Goal: Task Accomplishment & Management: Use online tool/utility

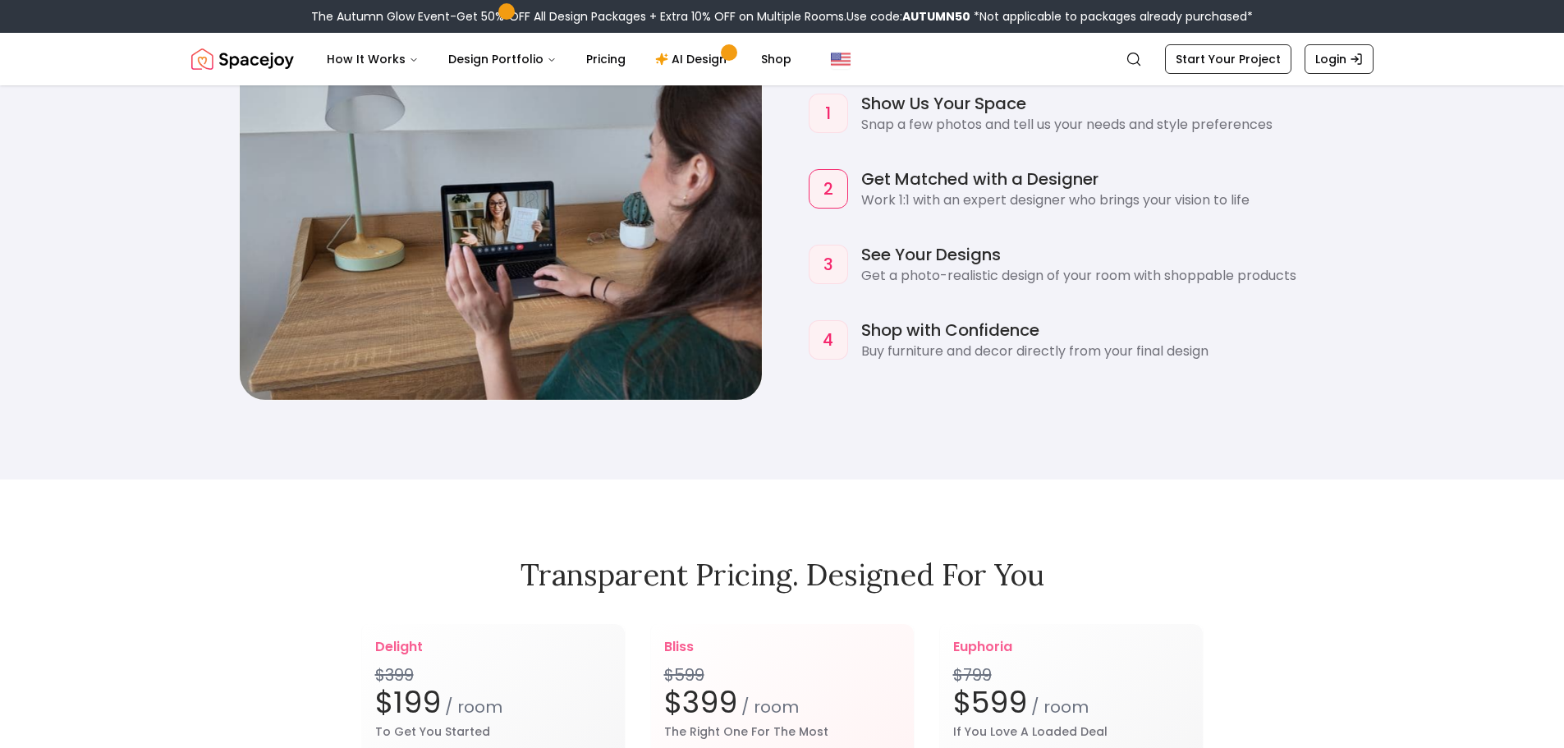
scroll to position [1971, 0]
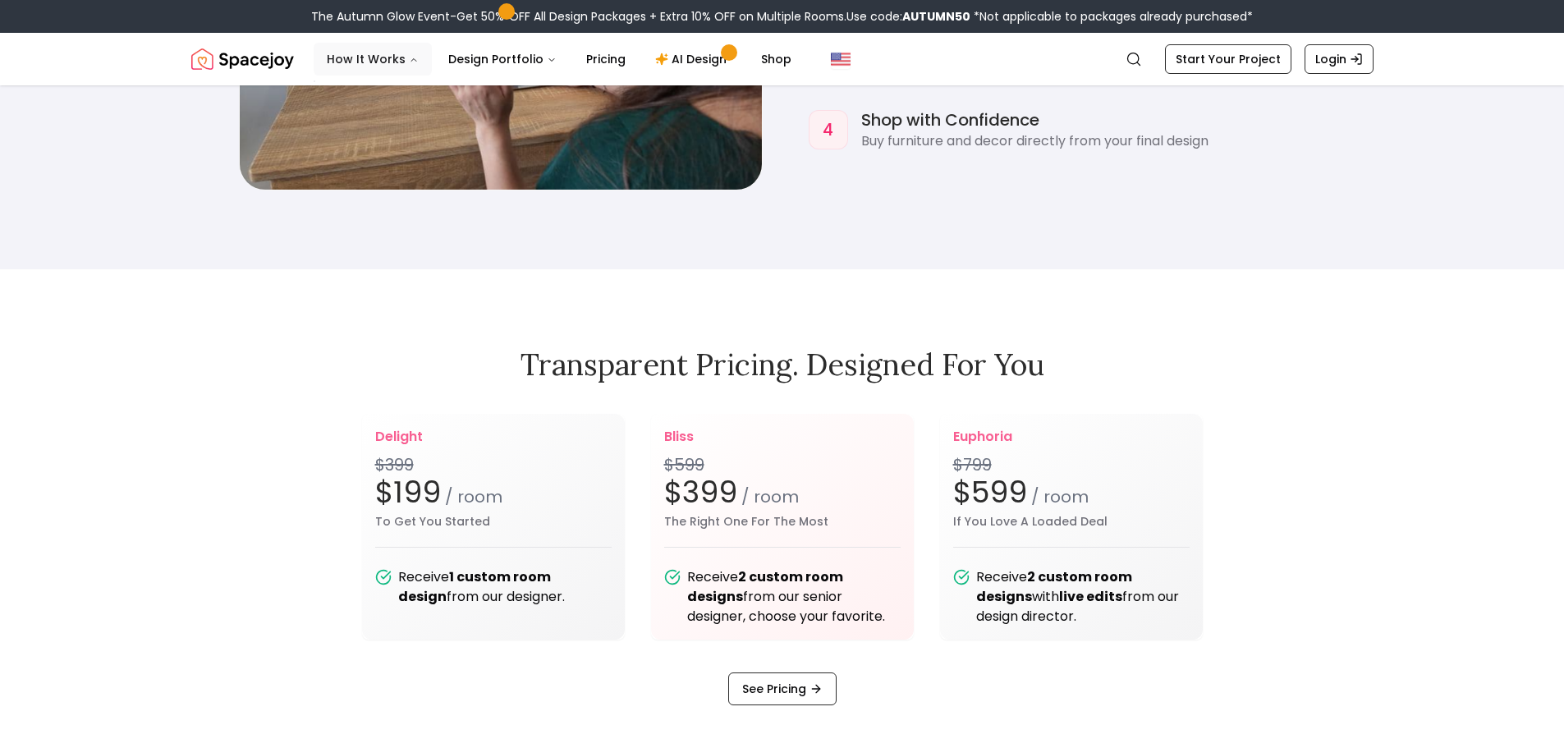
click at [388, 74] on button "How It Works" at bounding box center [373, 59] width 118 height 33
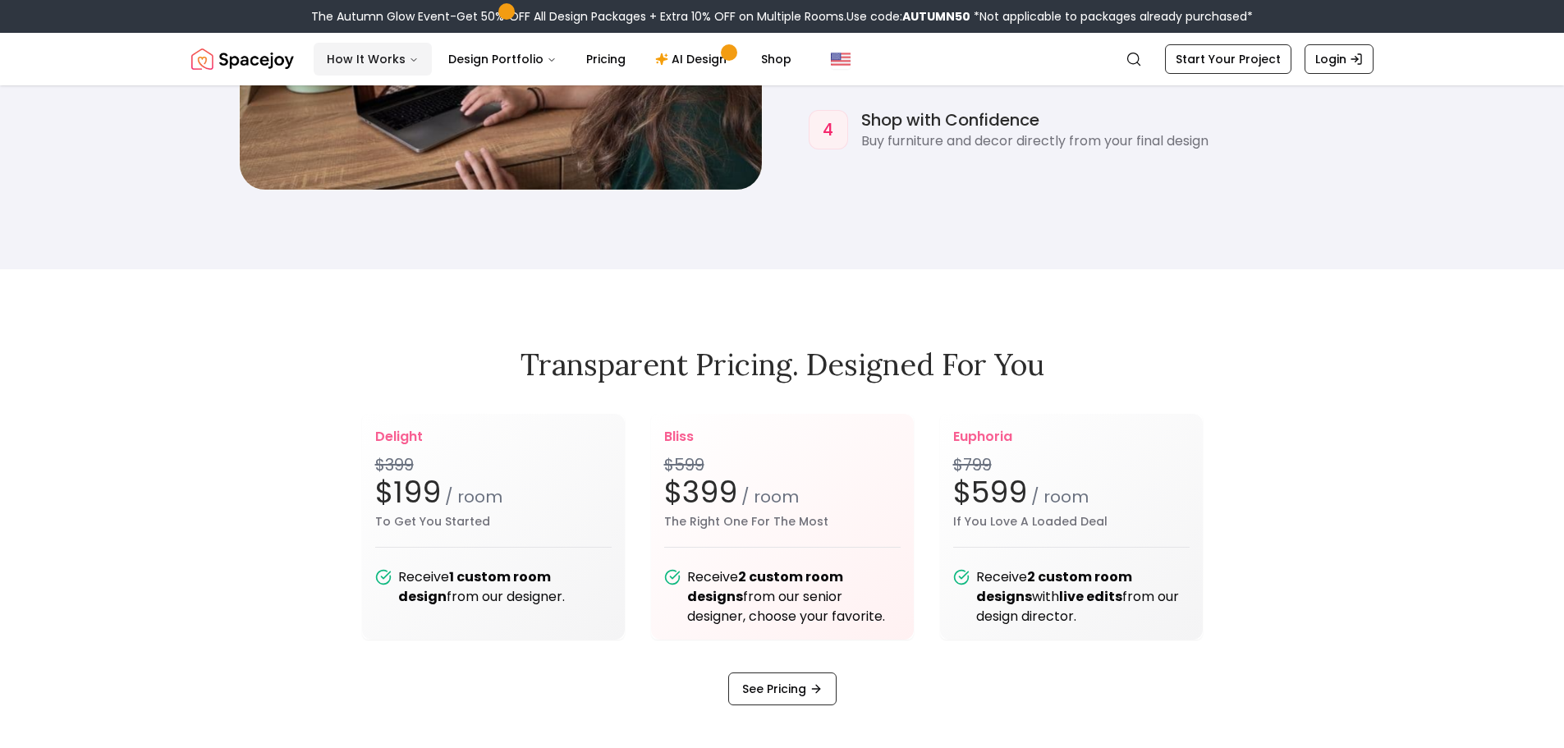
click at [412, 69] on button "How It Works" at bounding box center [373, 59] width 118 height 33
click at [681, 46] on link "AI Design" at bounding box center [693, 59] width 103 height 33
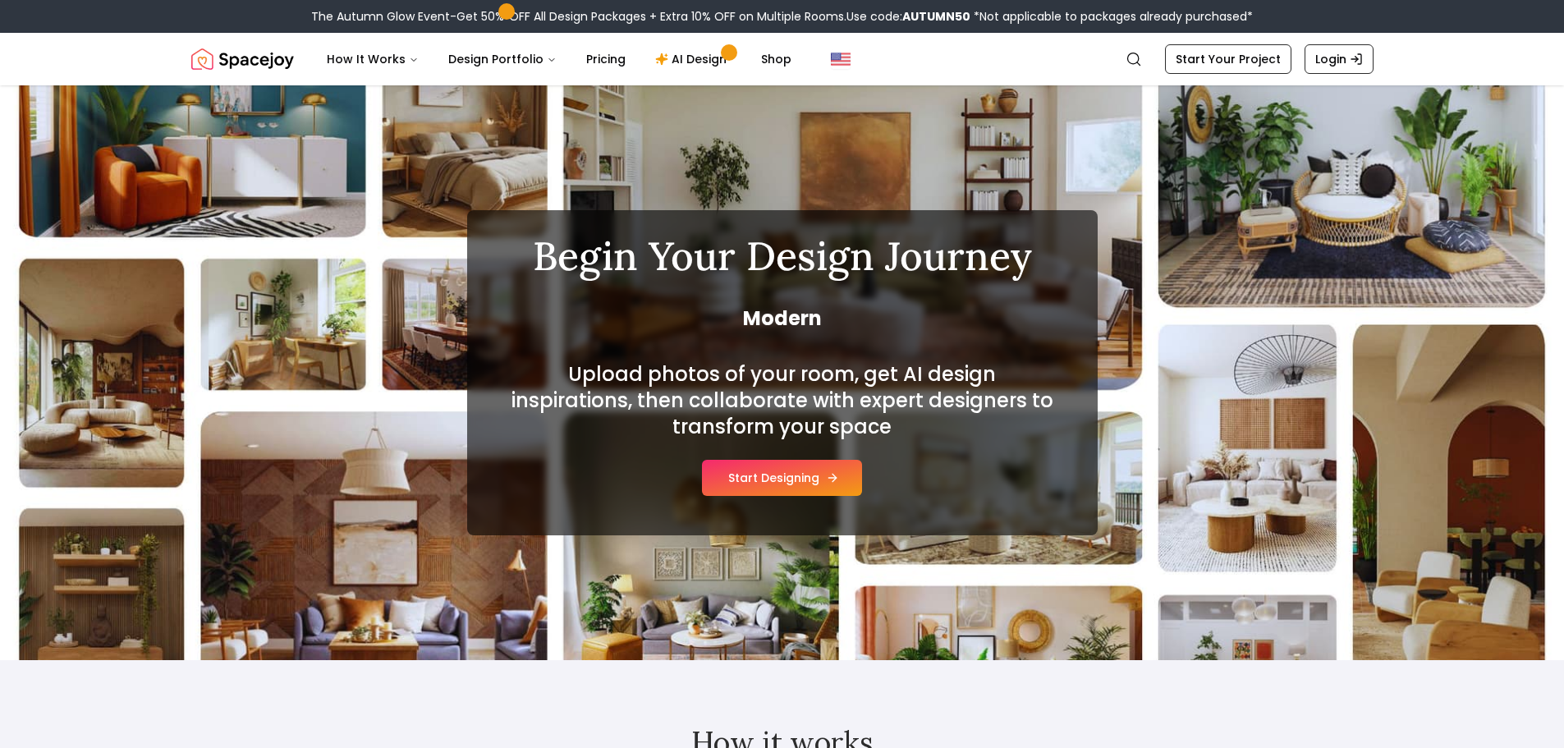
click at [791, 470] on button "Start Designing" at bounding box center [782, 478] width 160 height 36
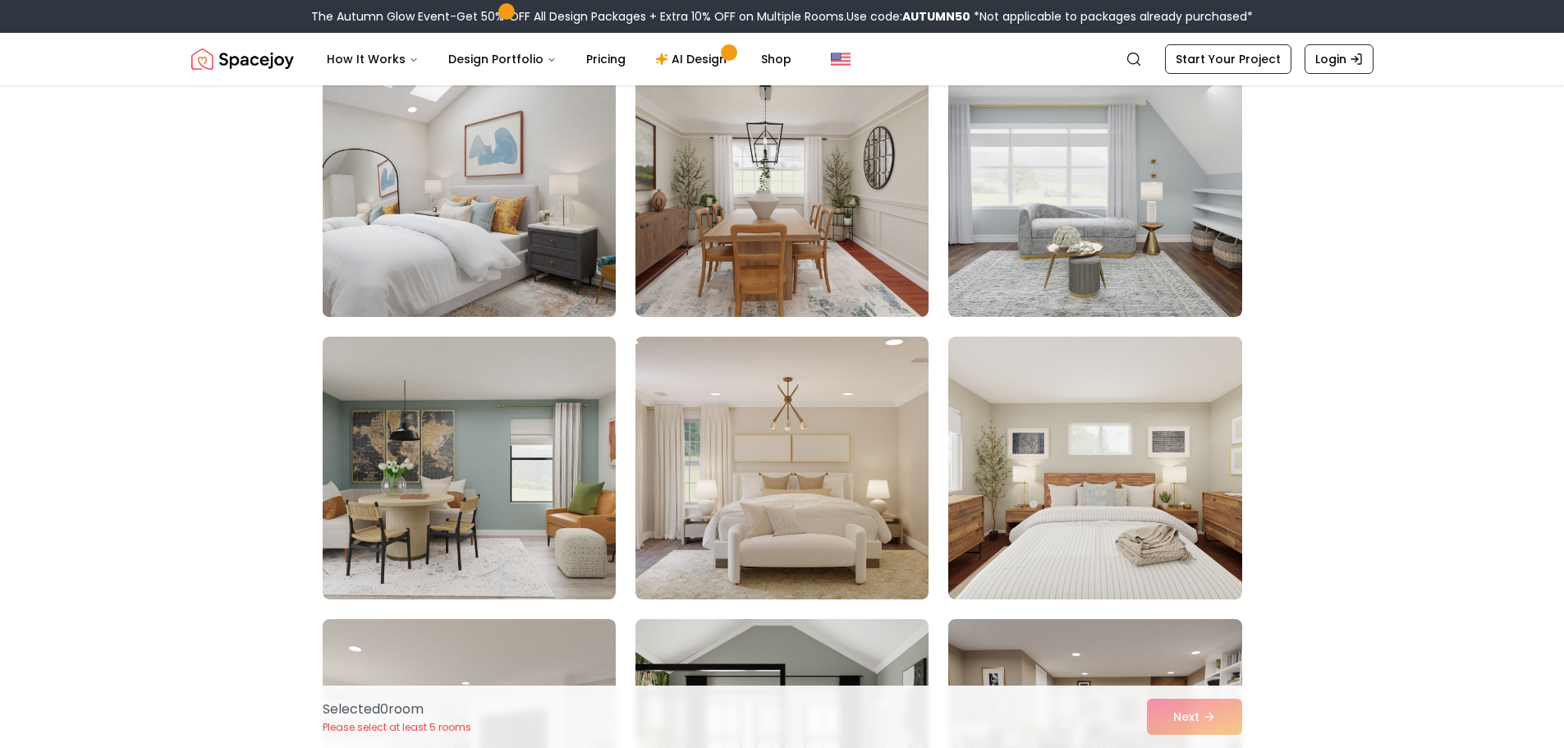
scroll to position [82, 0]
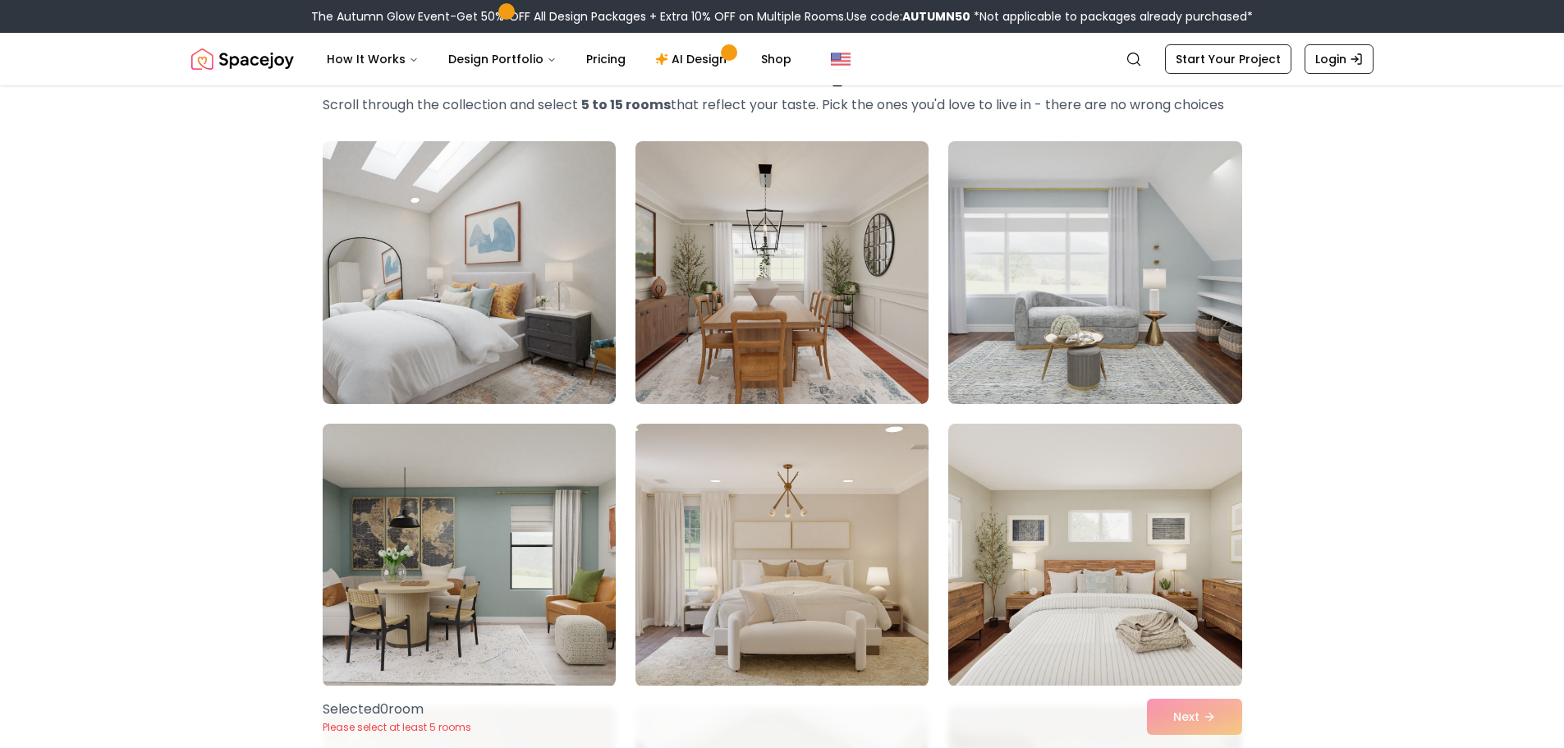
click at [1098, 255] on img at bounding box center [1095, 273] width 308 height 276
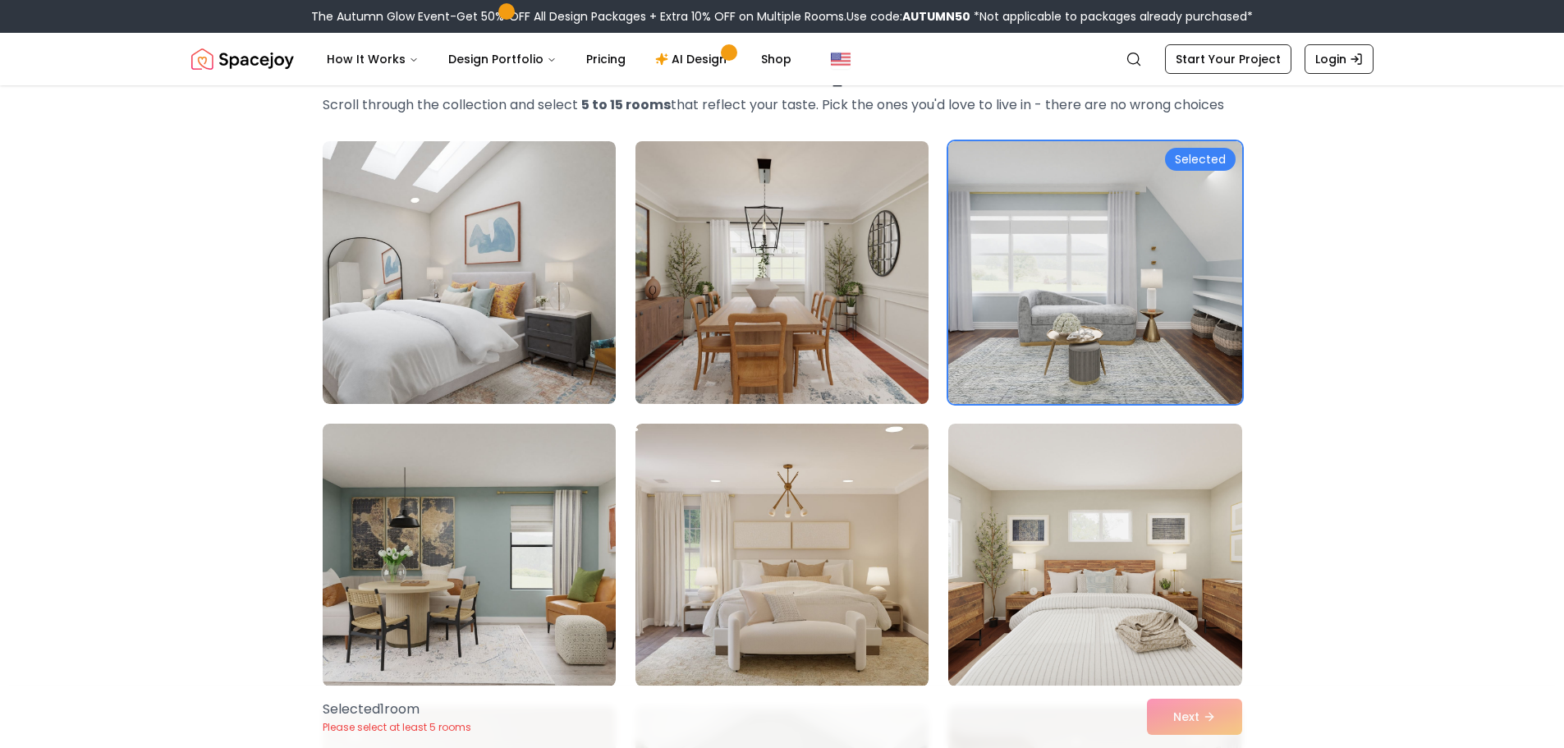
click at [834, 244] on img at bounding box center [782, 273] width 308 height 276
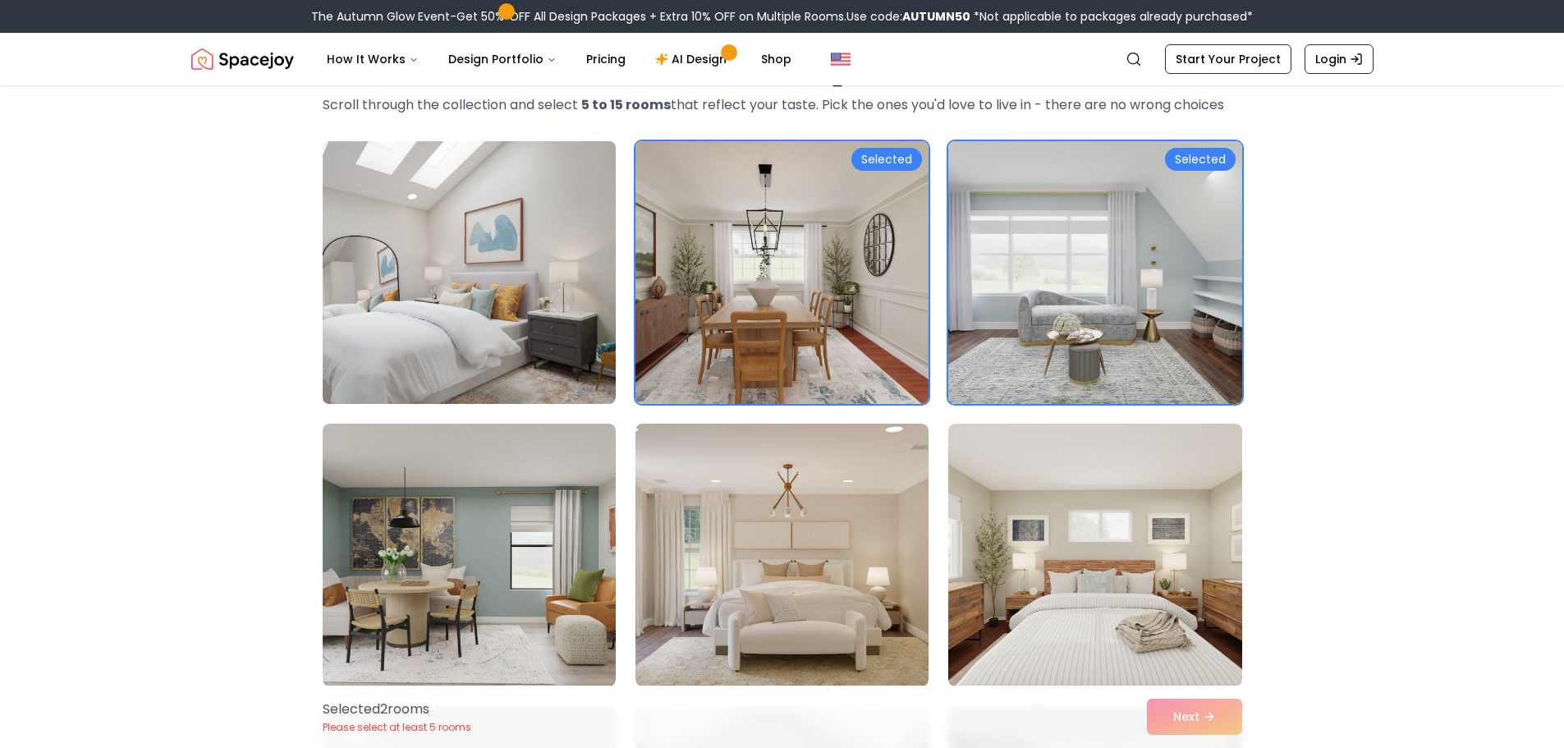
click at [517, 280] on img at bounding box center [469, 273] width 308 height 276
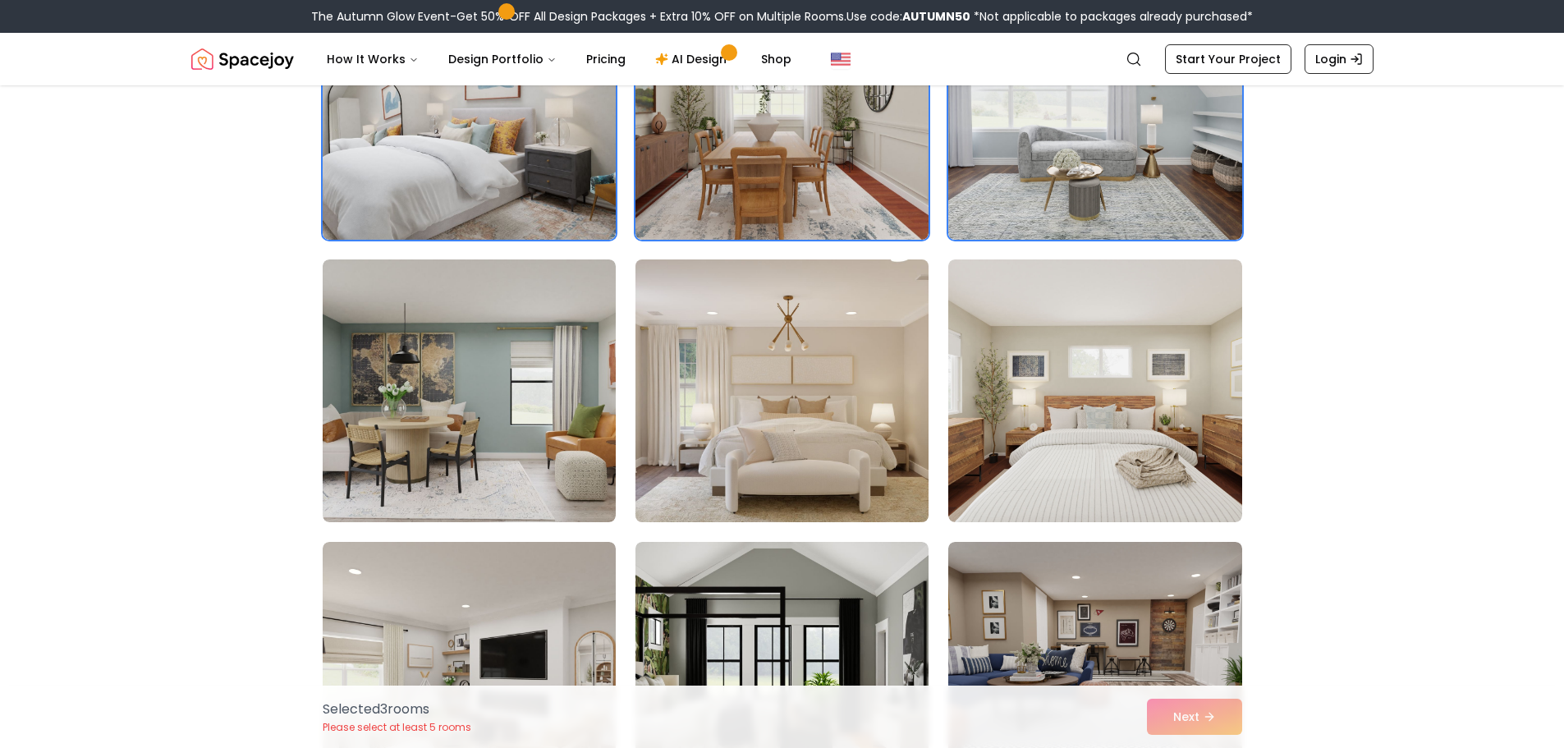
click at [751, 393] on img at bounding box center [782, 391] width 308 height 276
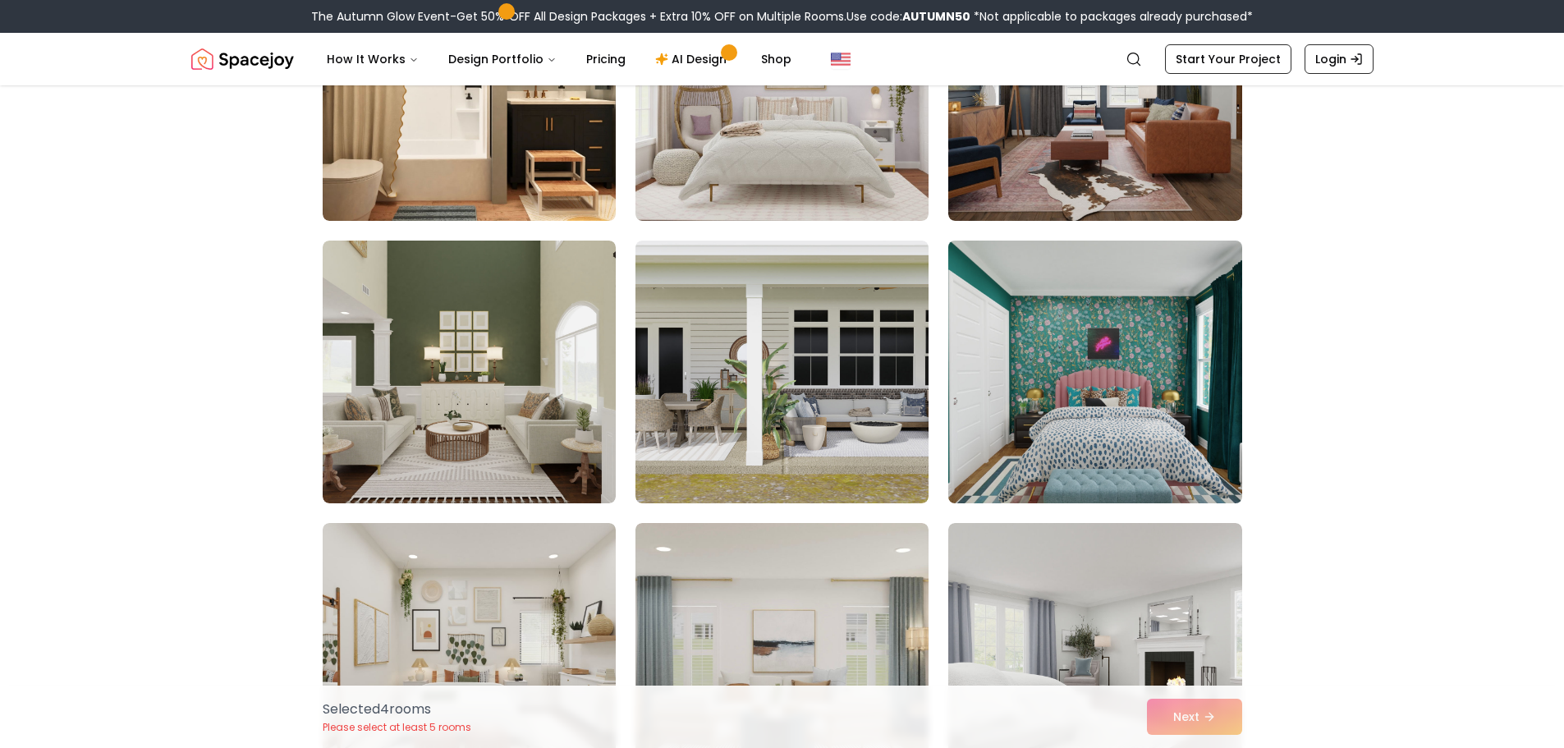
scroll to position [1396, 0]
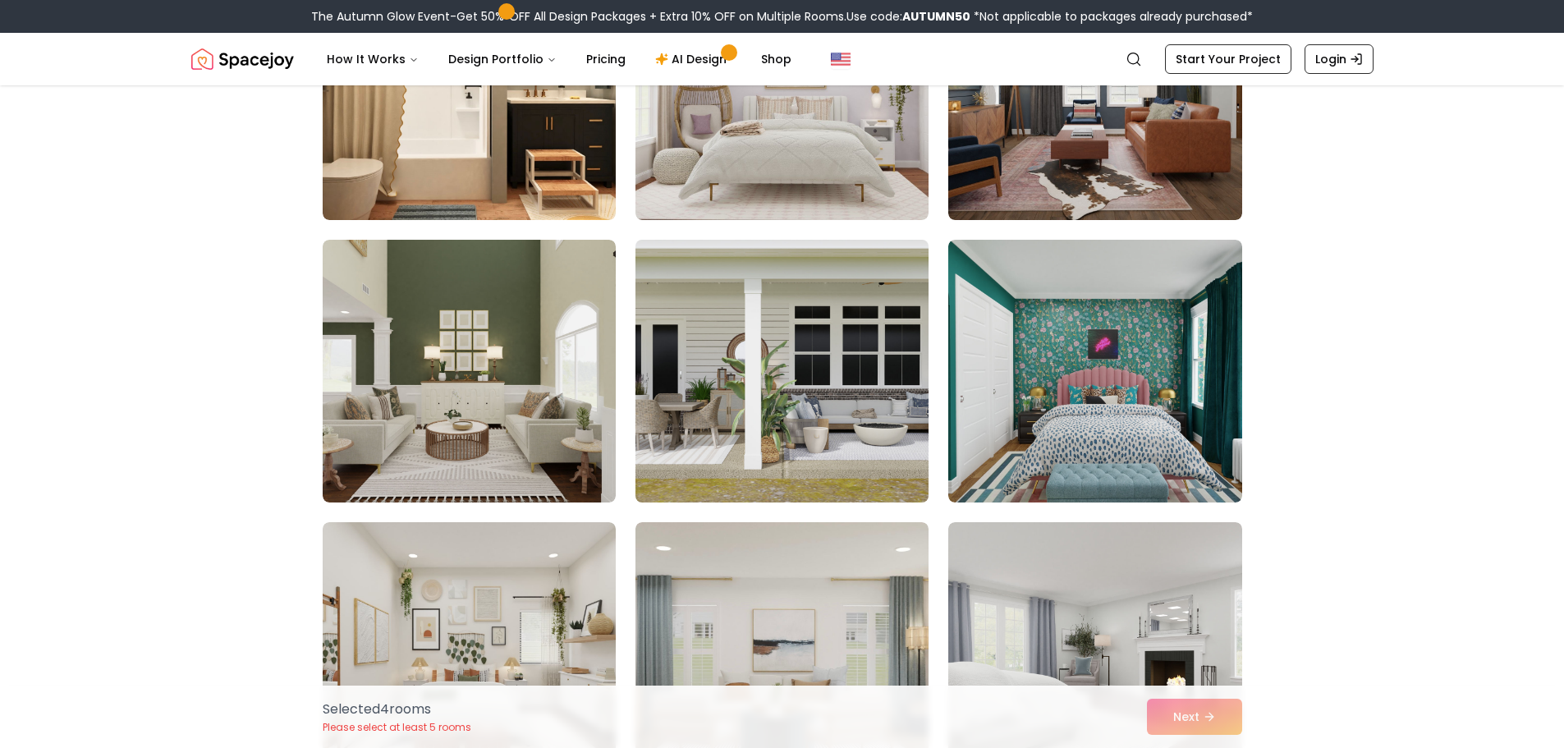
click at [778, 383] on img at bounding box center [782, 371] width 308 height 276
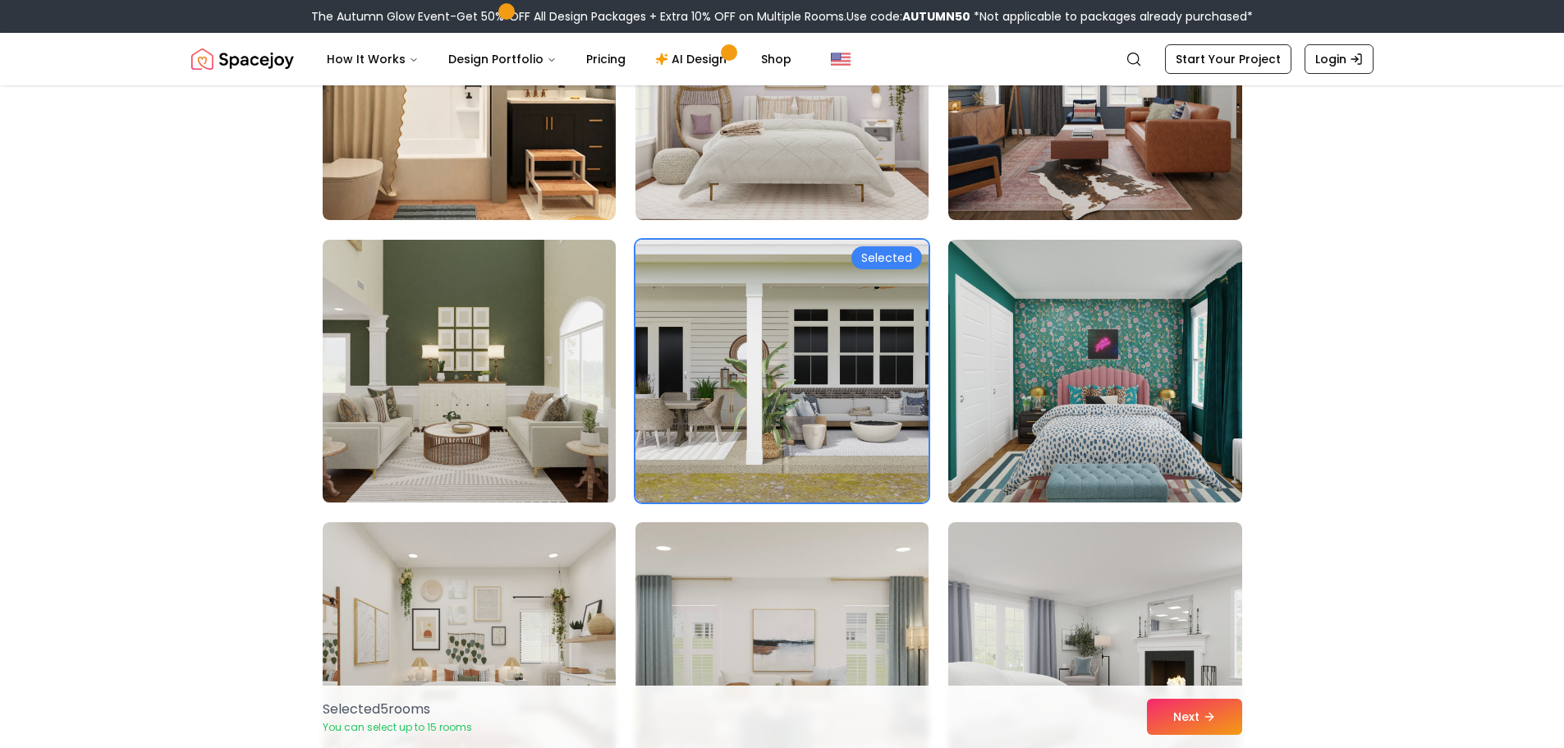
click at [538, 395] on img at bounding box center [469, 371] width 308 height 276
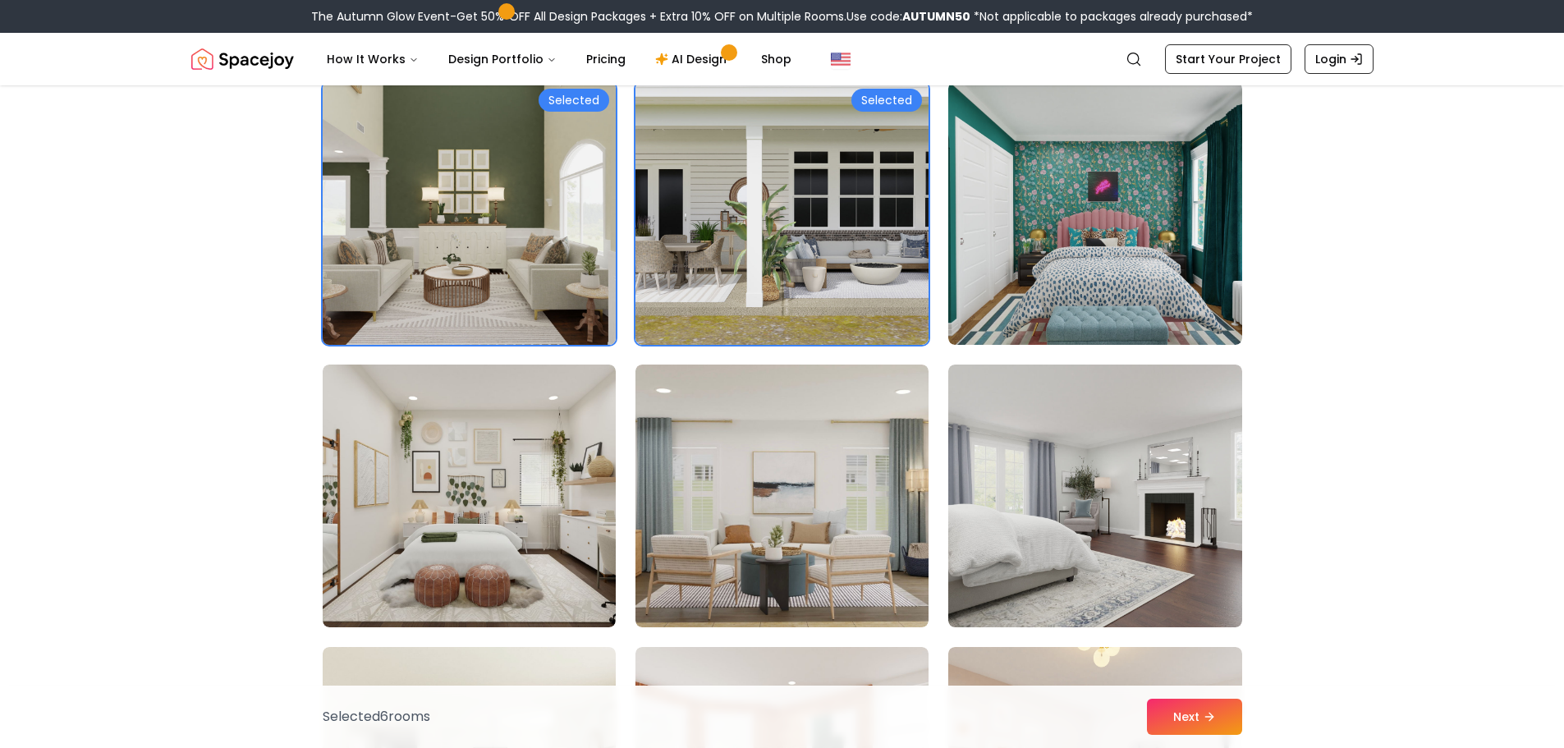
scroll to position [1724, 0]
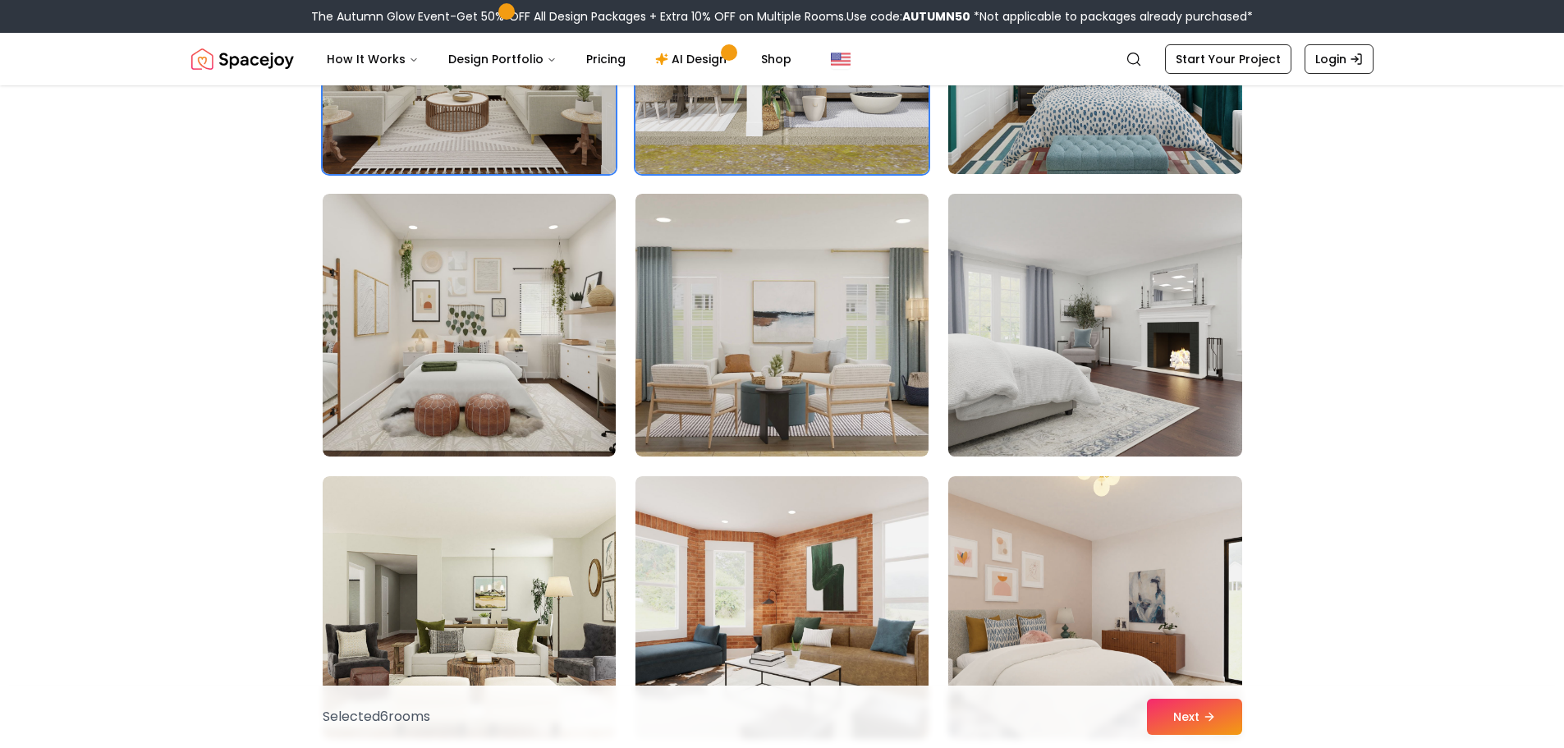
click at [1135, 383] on img at bounding box center [1095, 325] width 308 height 276
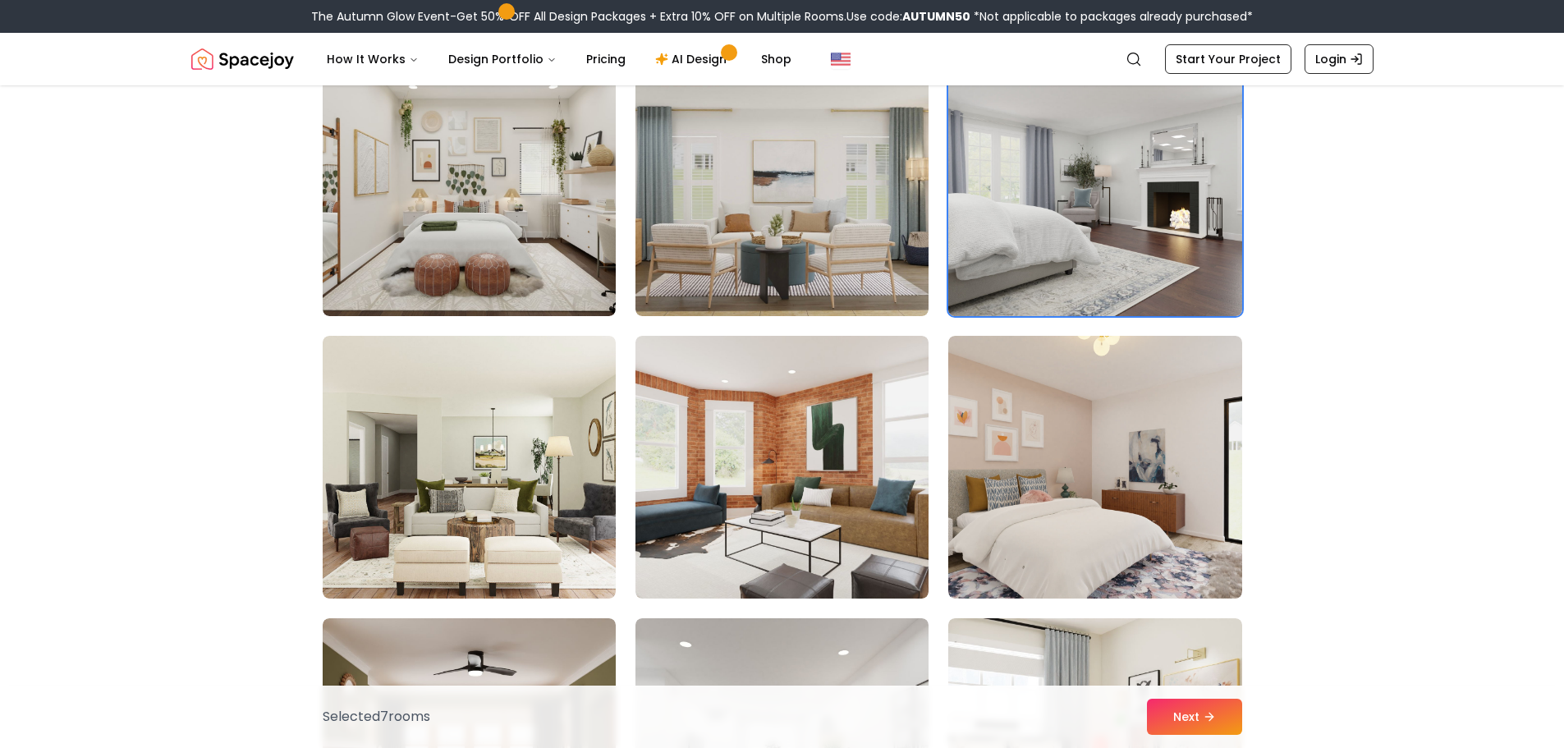
scroll to position [1971, 0]
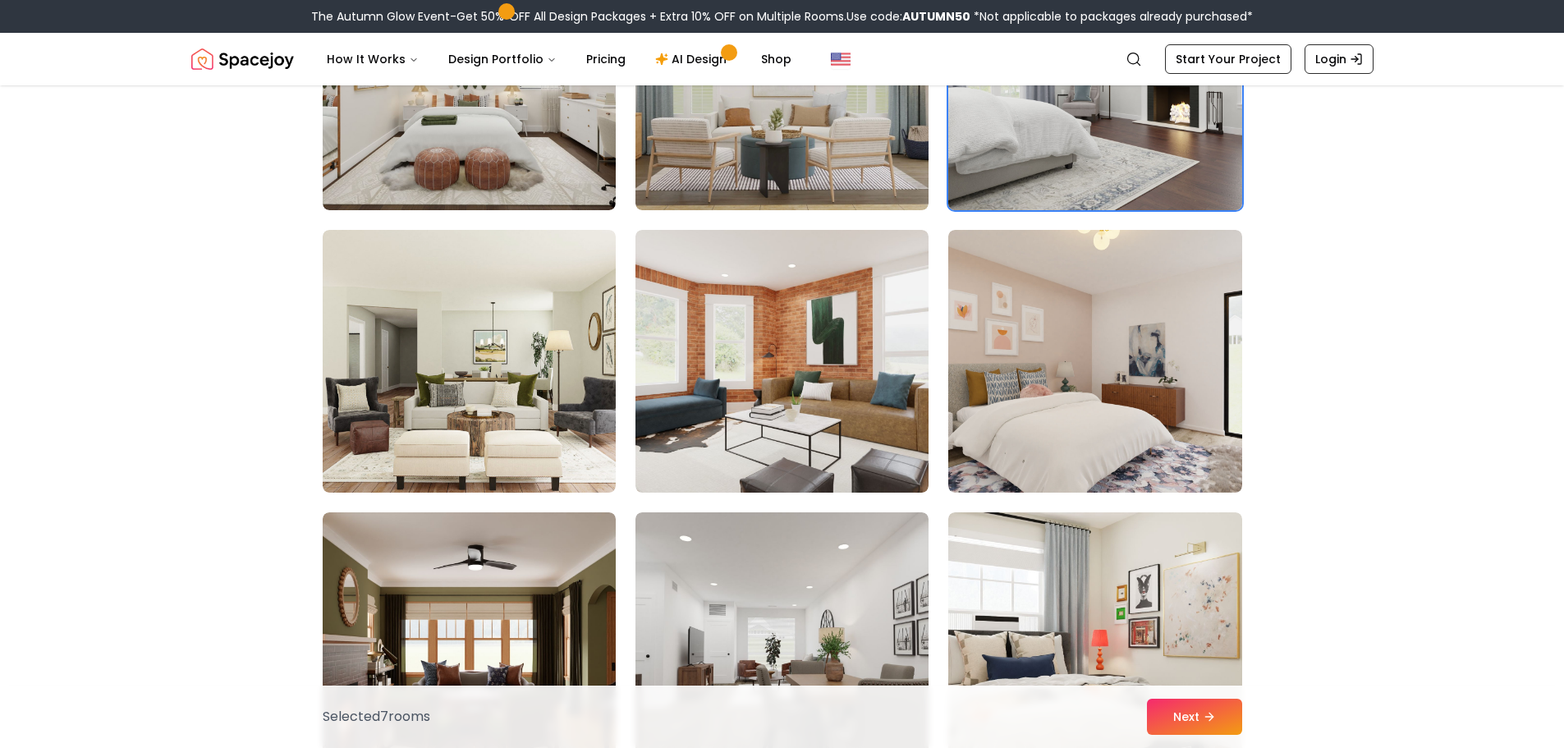
click at [1136, 168] on img at bounding box center [1095, 79] width 308 height 276
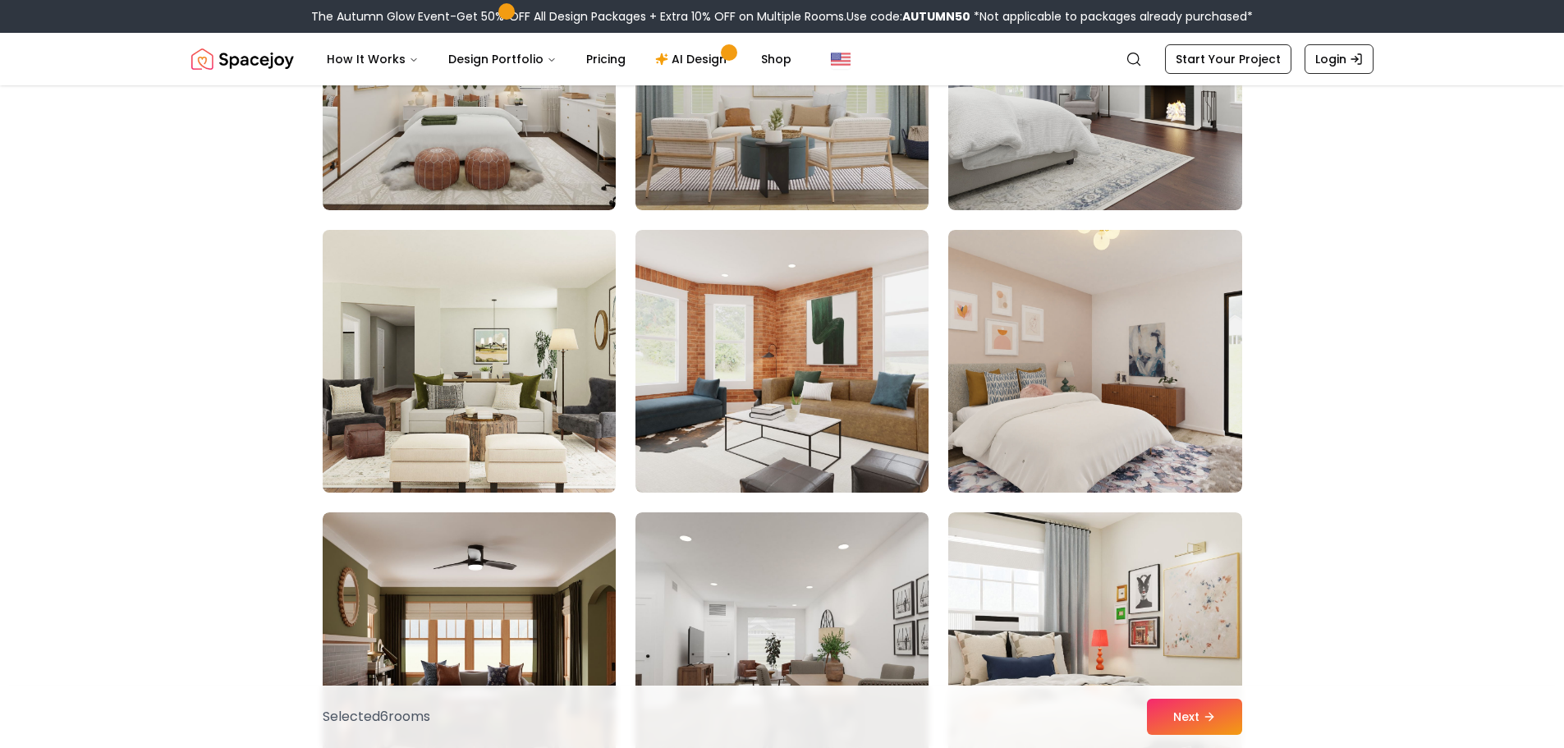
click at [498, 424] on img at bounding box center [469, 361] width 308 height 276
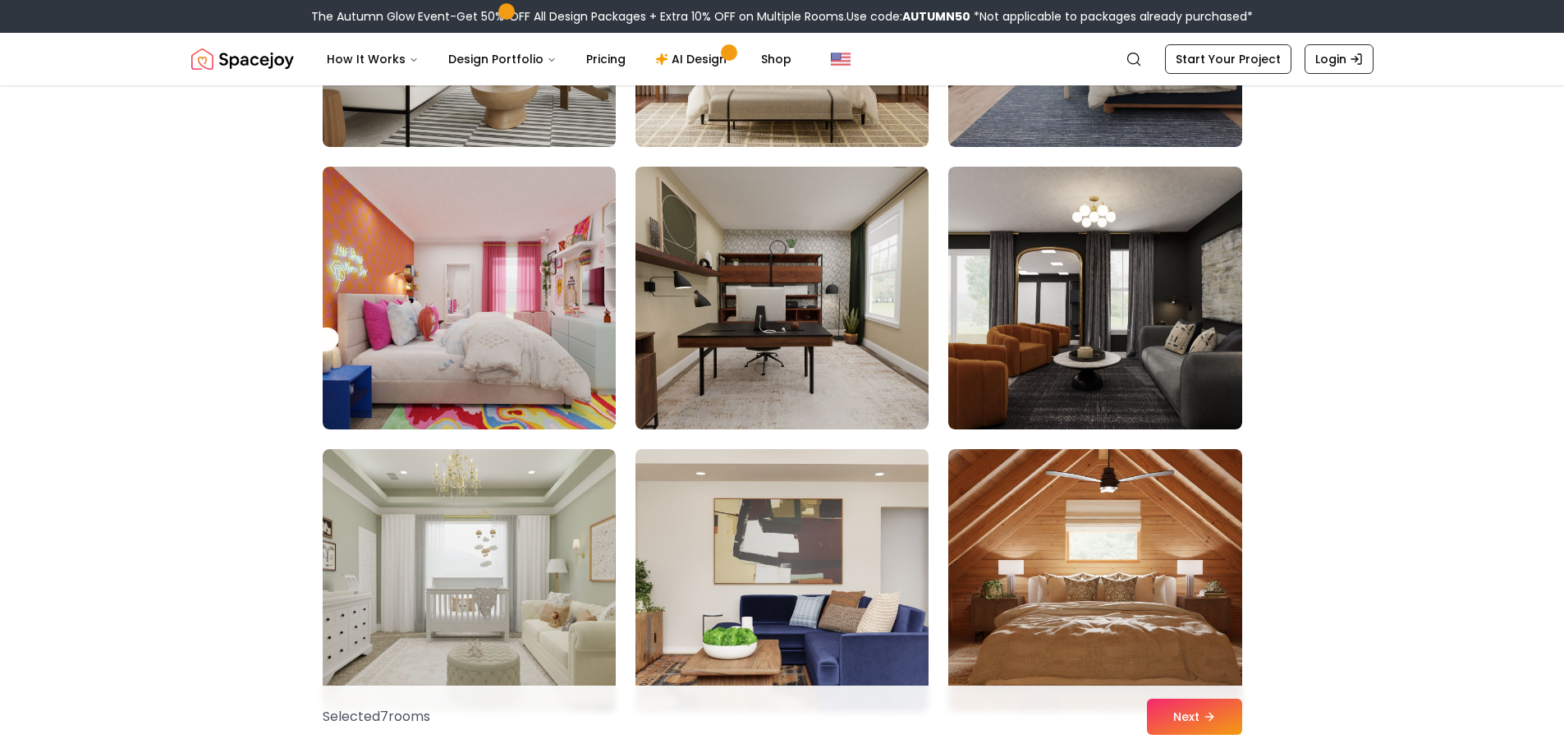
scroll to position [5173, 0]
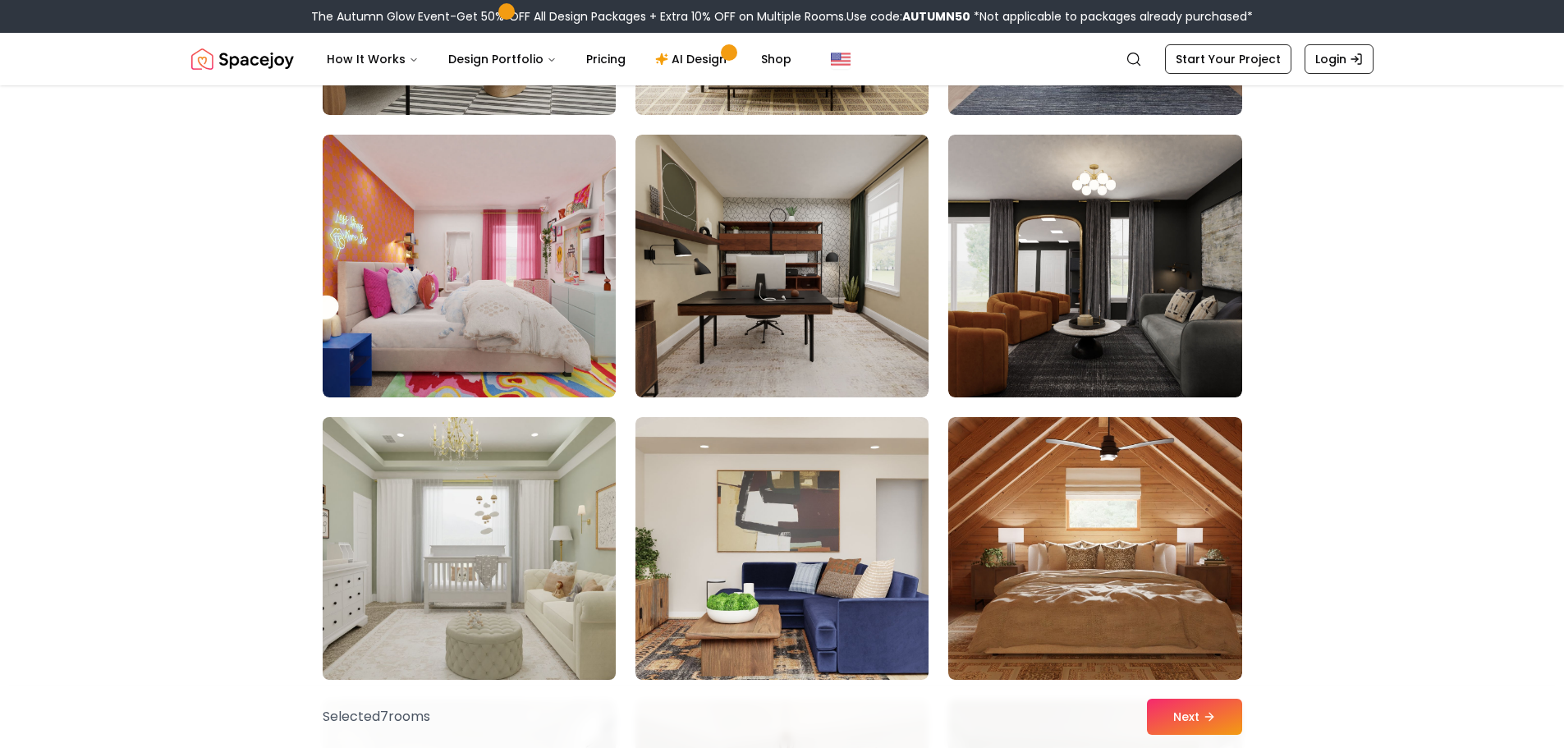
click at [424, 566] on img at bounding box center [469, 549] width 308 height 276
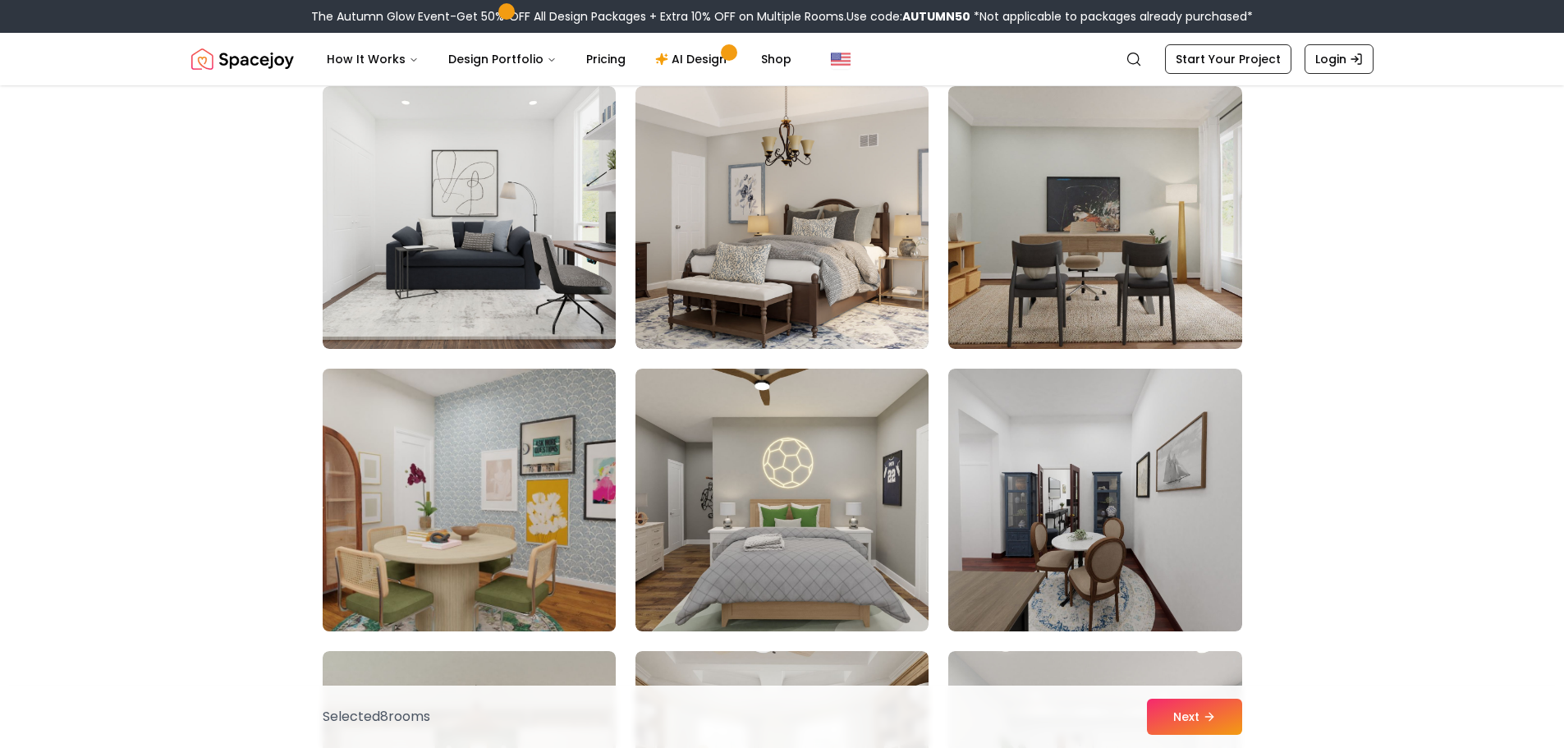
scroll to position [5994, 0]
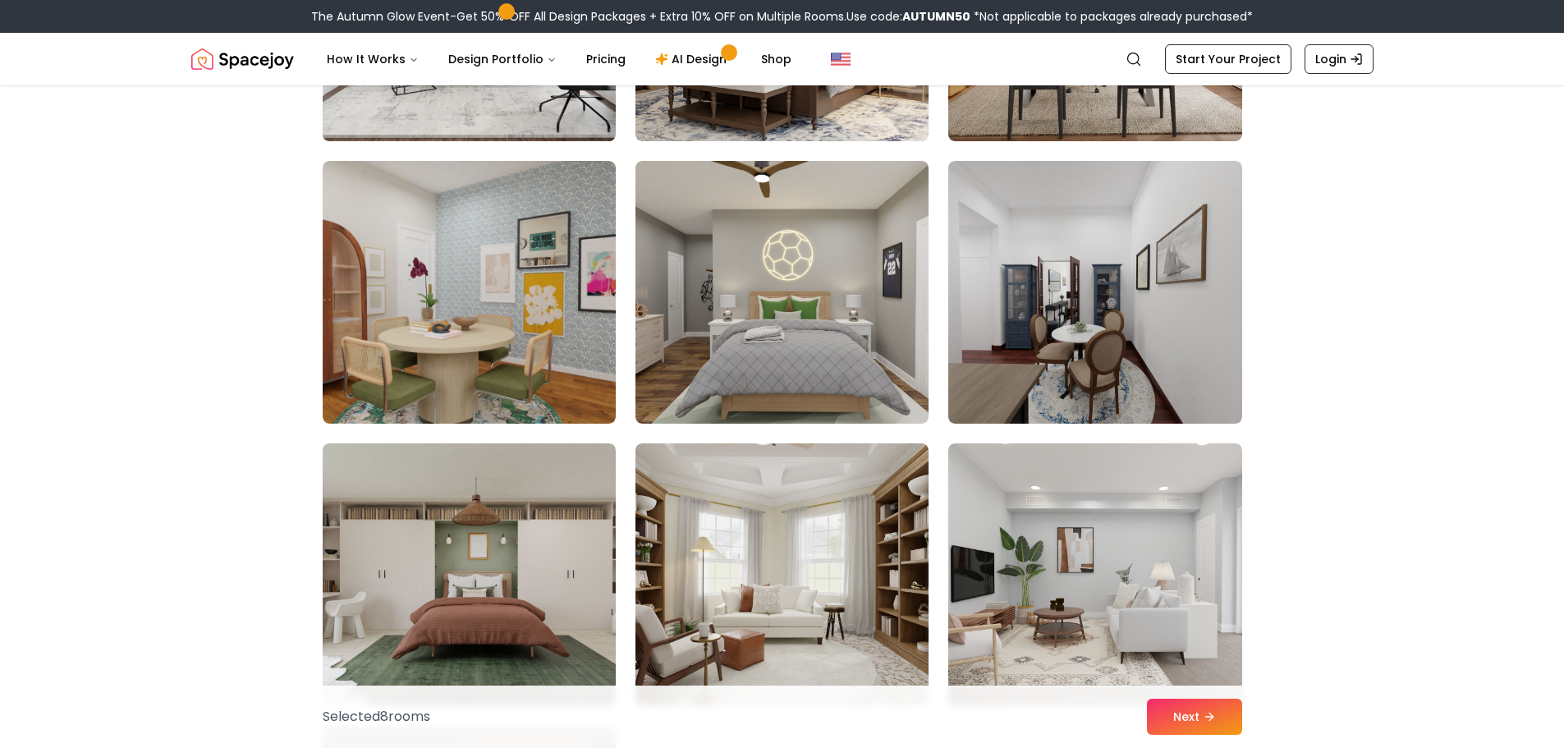
click at [518, 101] on img at bounding box center [469, 10] width 308 height 276
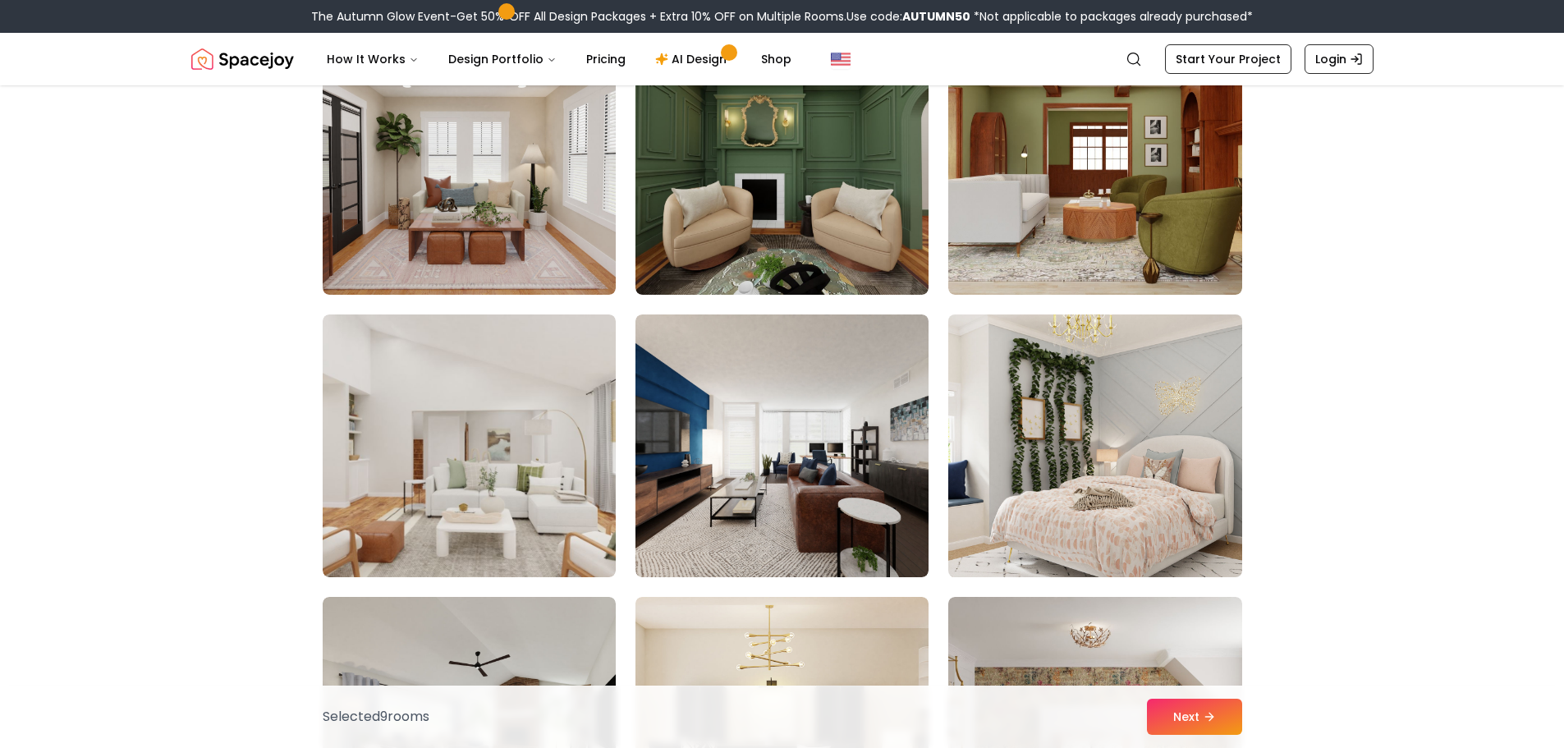
scroll to position [6733, 0]
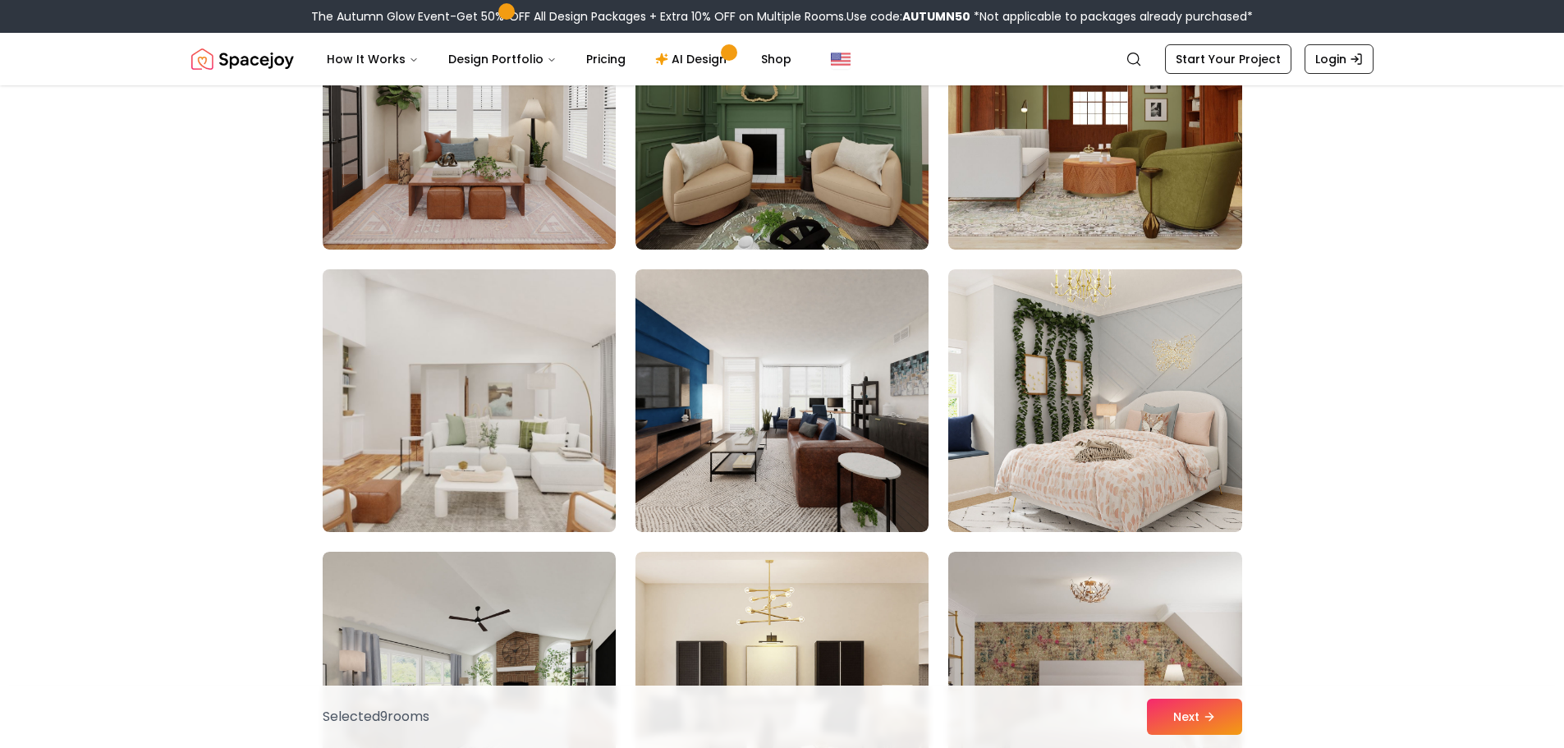
click at [482, 369] on img at bounding box center [469, 401] width 308 height 276
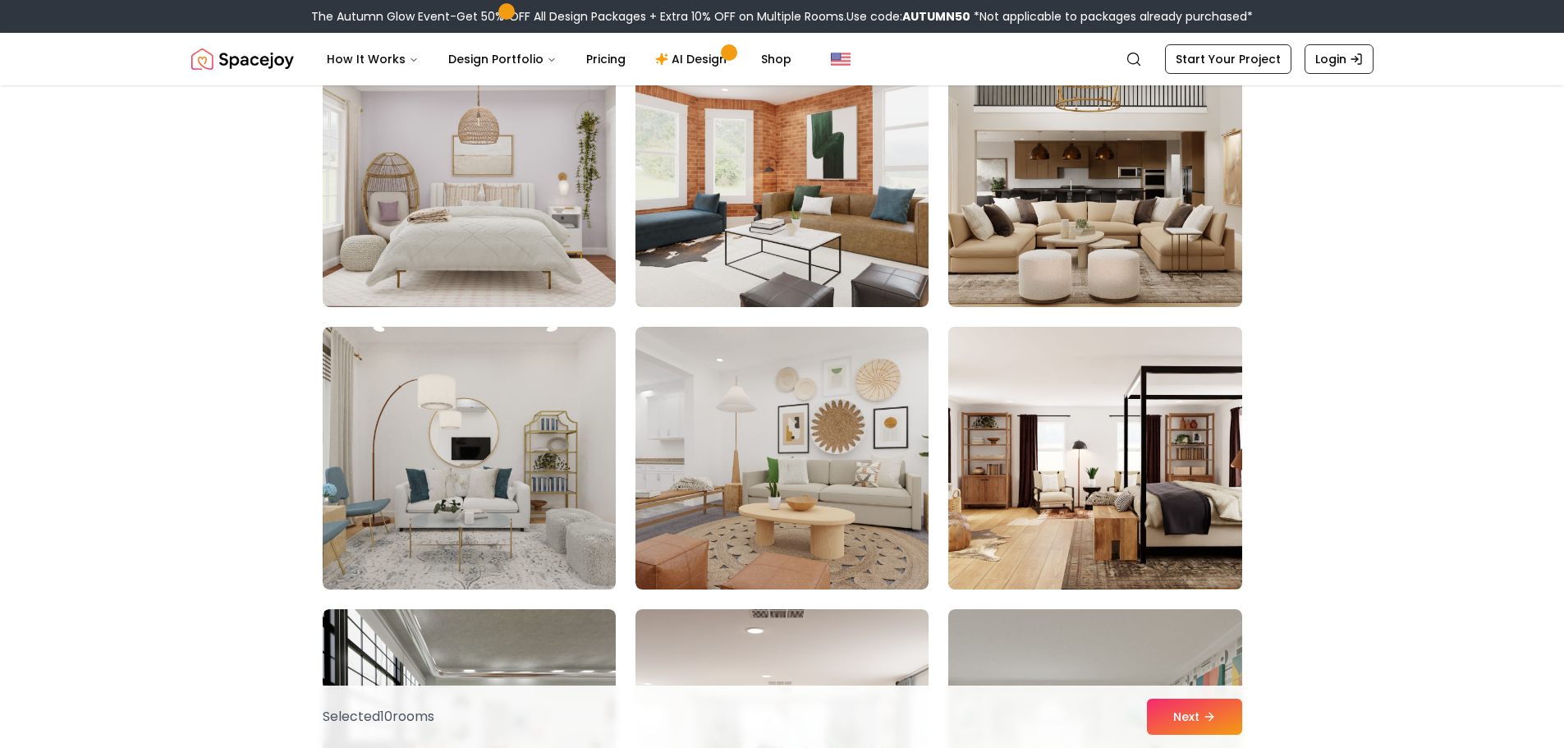
scroll to position [7964, 0]
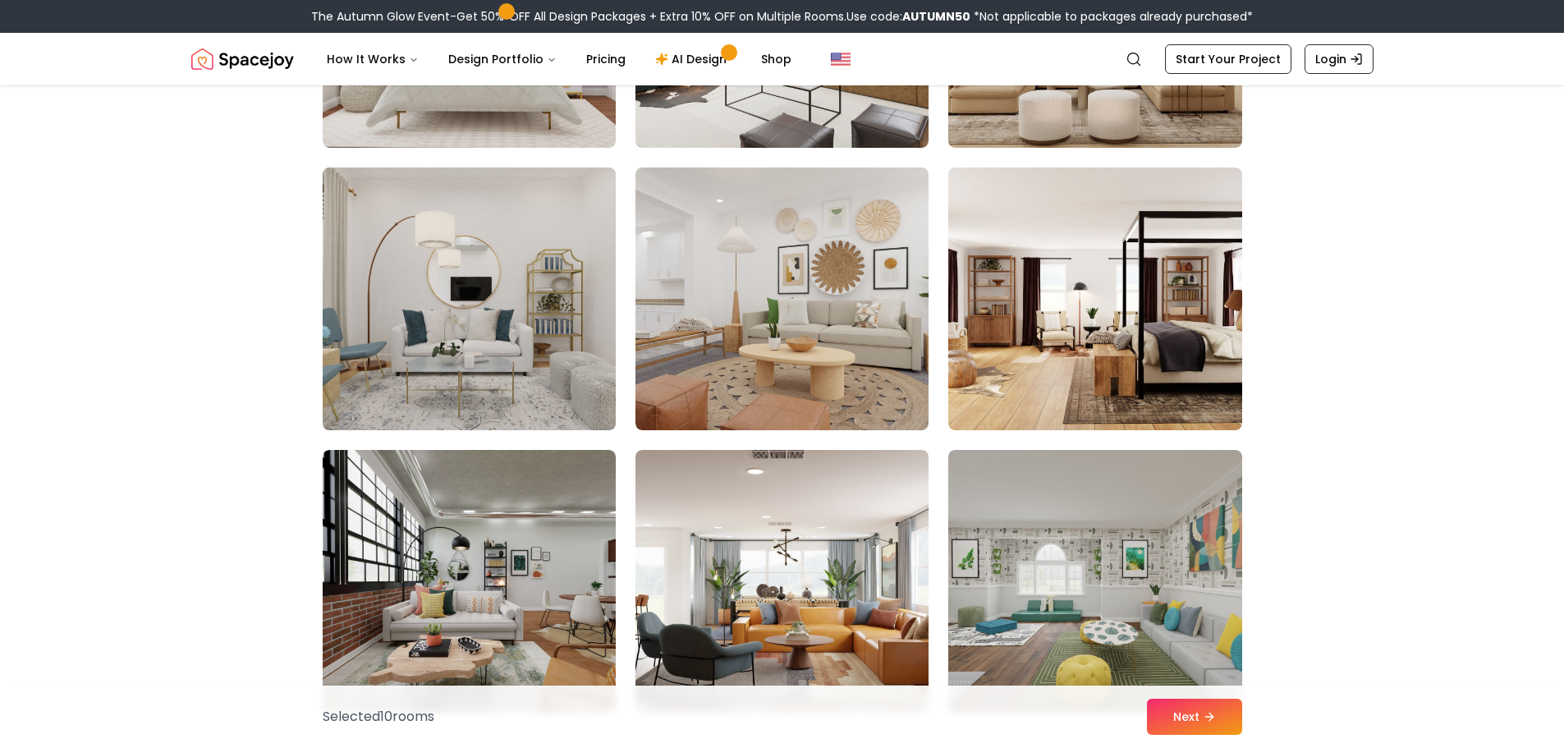
click at [452, 365] on img at bounding box center [469, 299] width 308 height 276
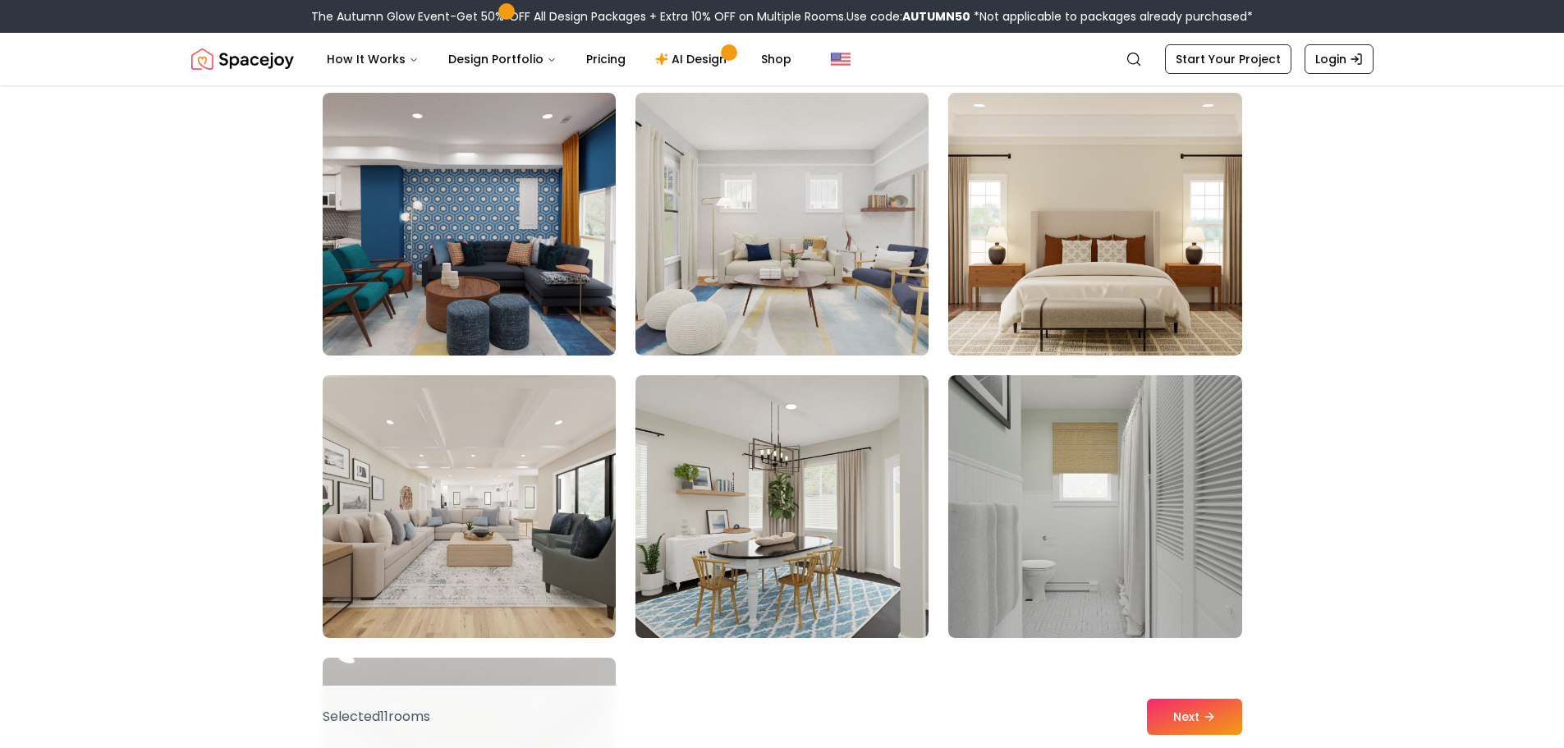
scroll to position [9114, 0]
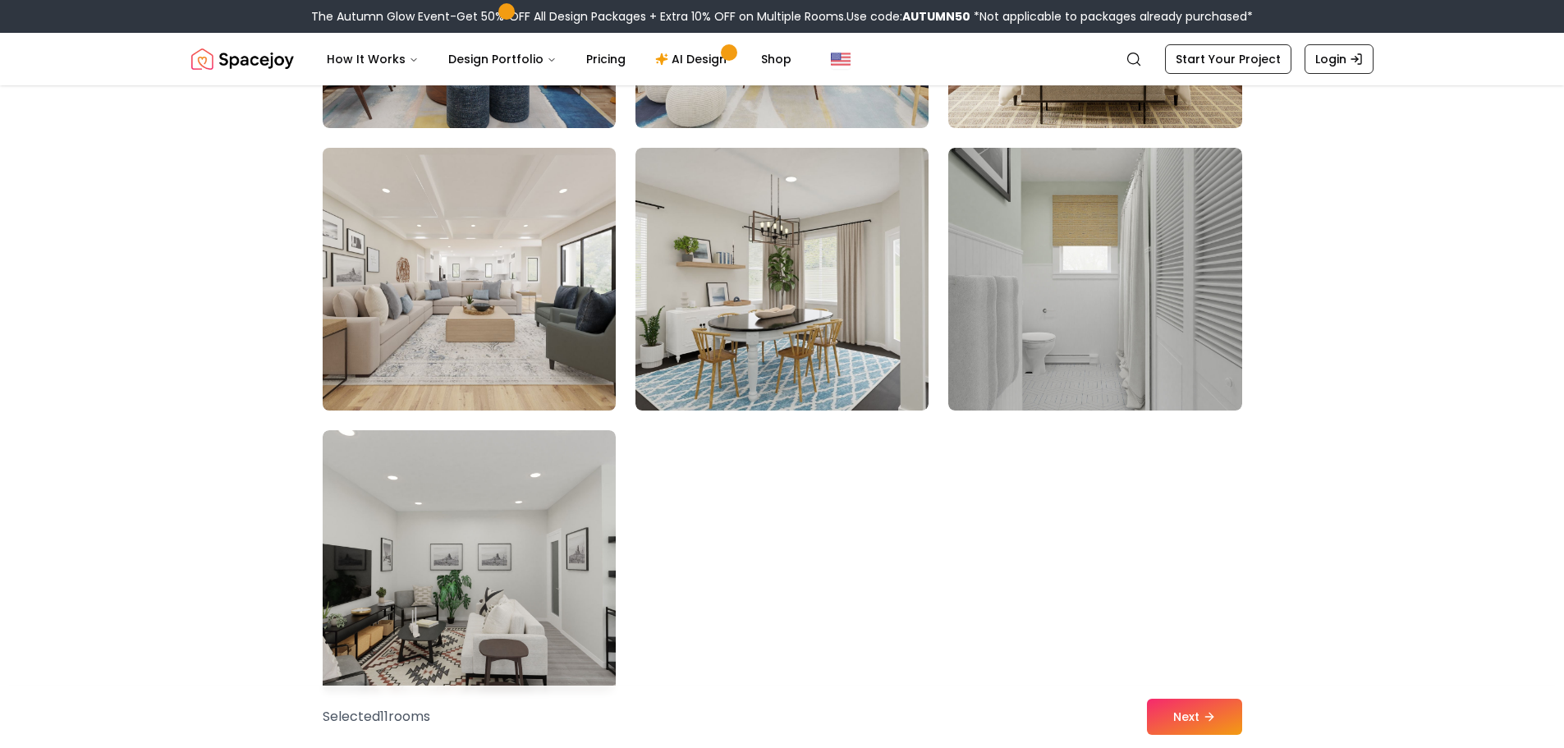
click at [525, 353] on img at bounding box center [469, 279] width 308 height 276
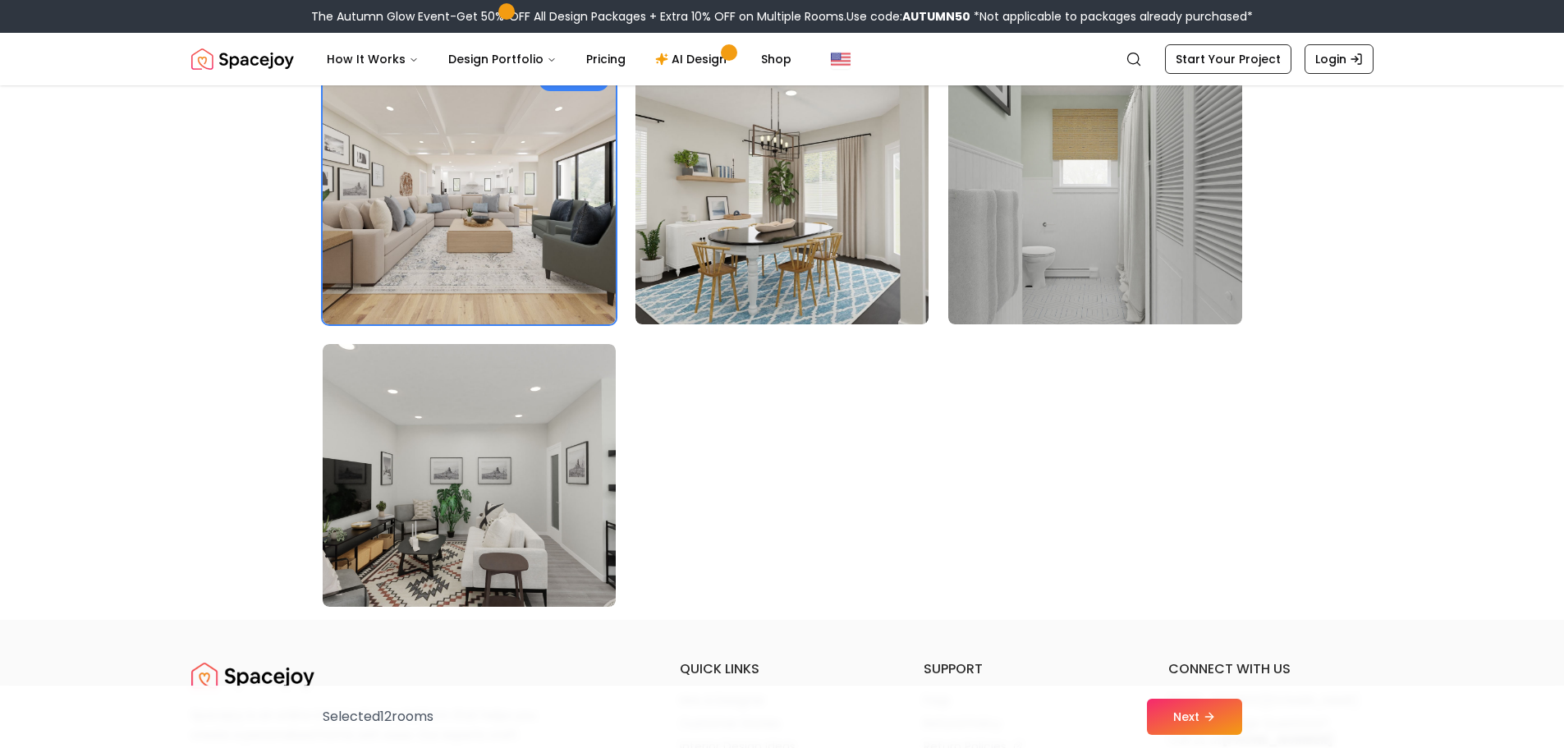
scroll to position [9360, 0]
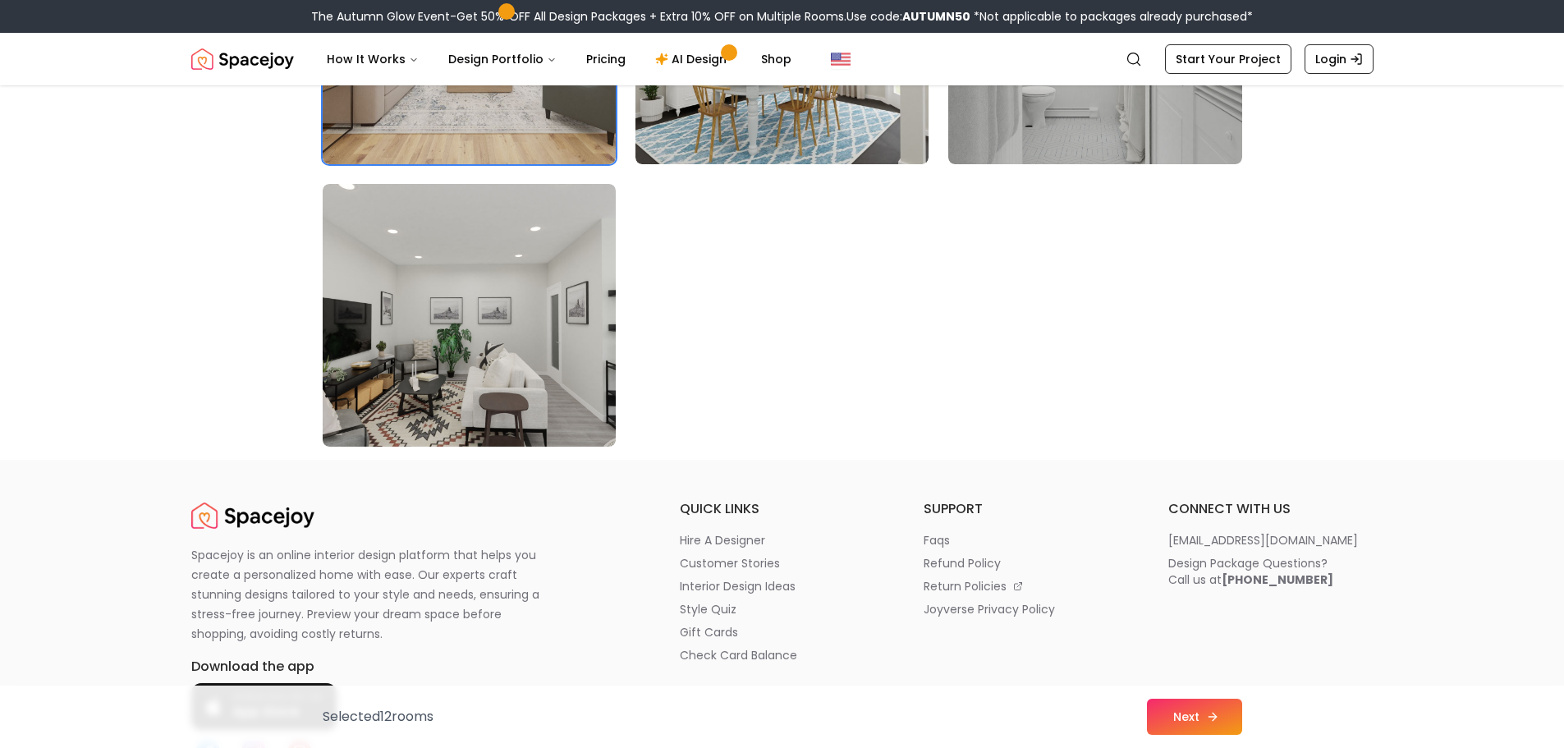
click at [1181, 718] on button "Next" at bounding box center [1194, 717] width 95 height 36
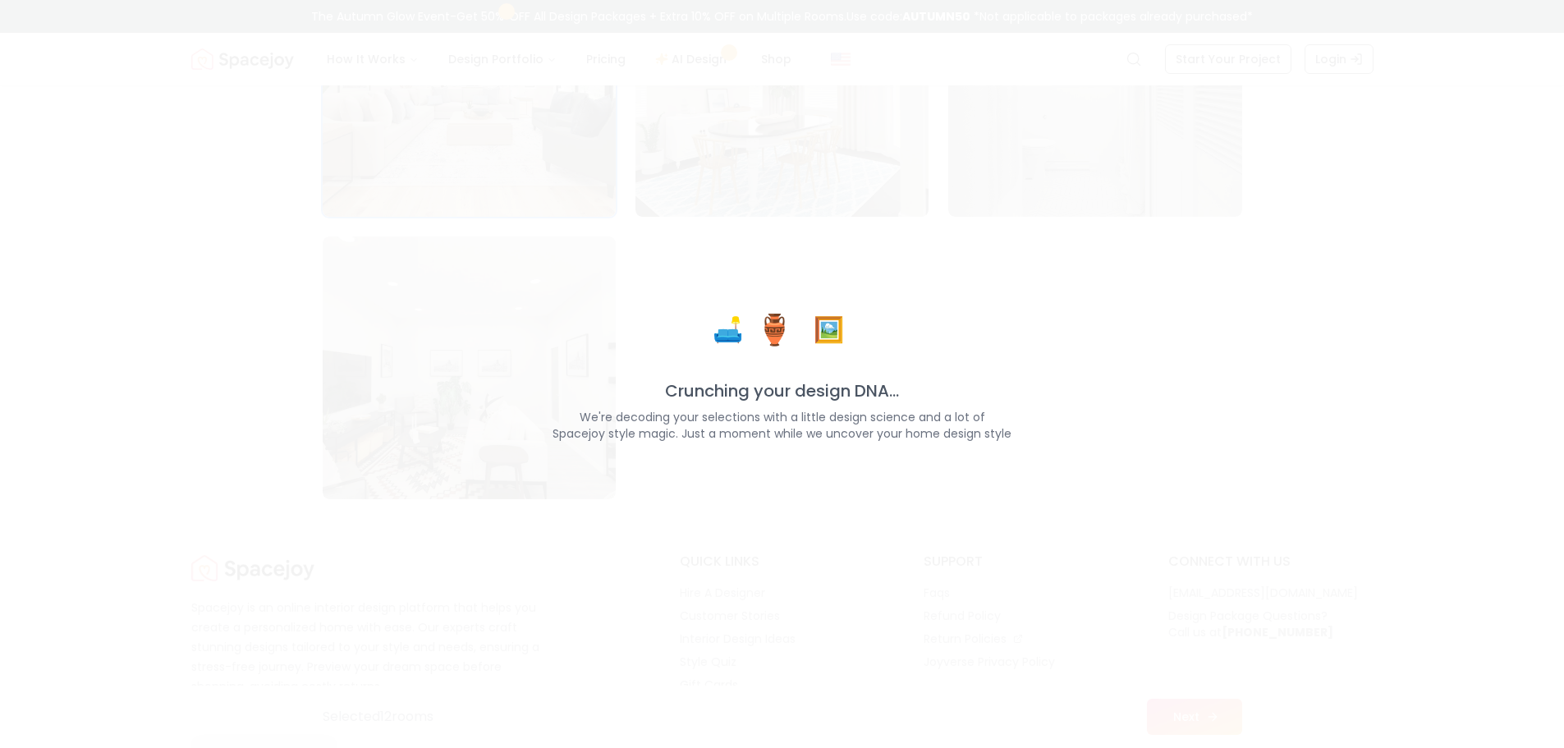
scroll to position [9412, 0]
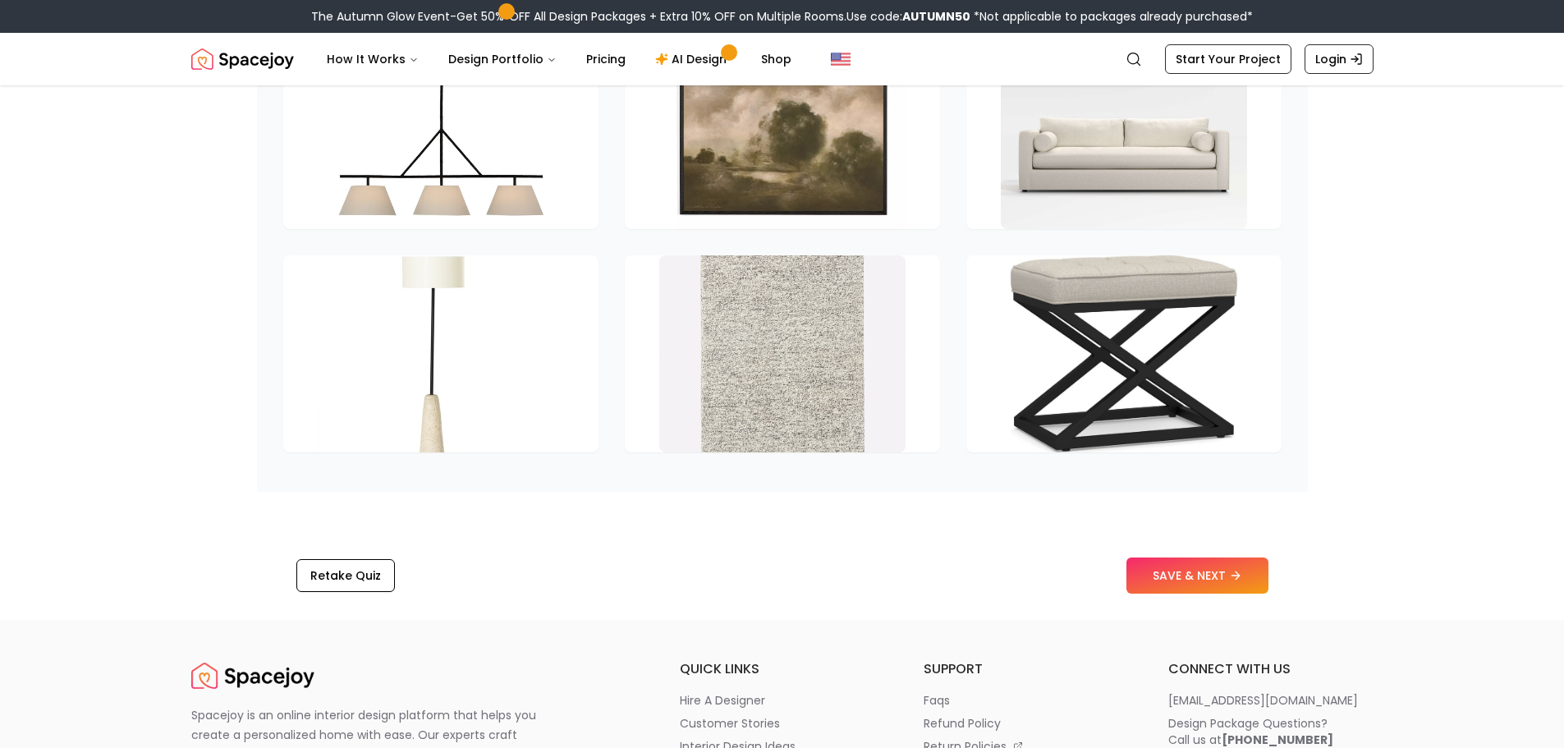
scroll to position [2545, 0]
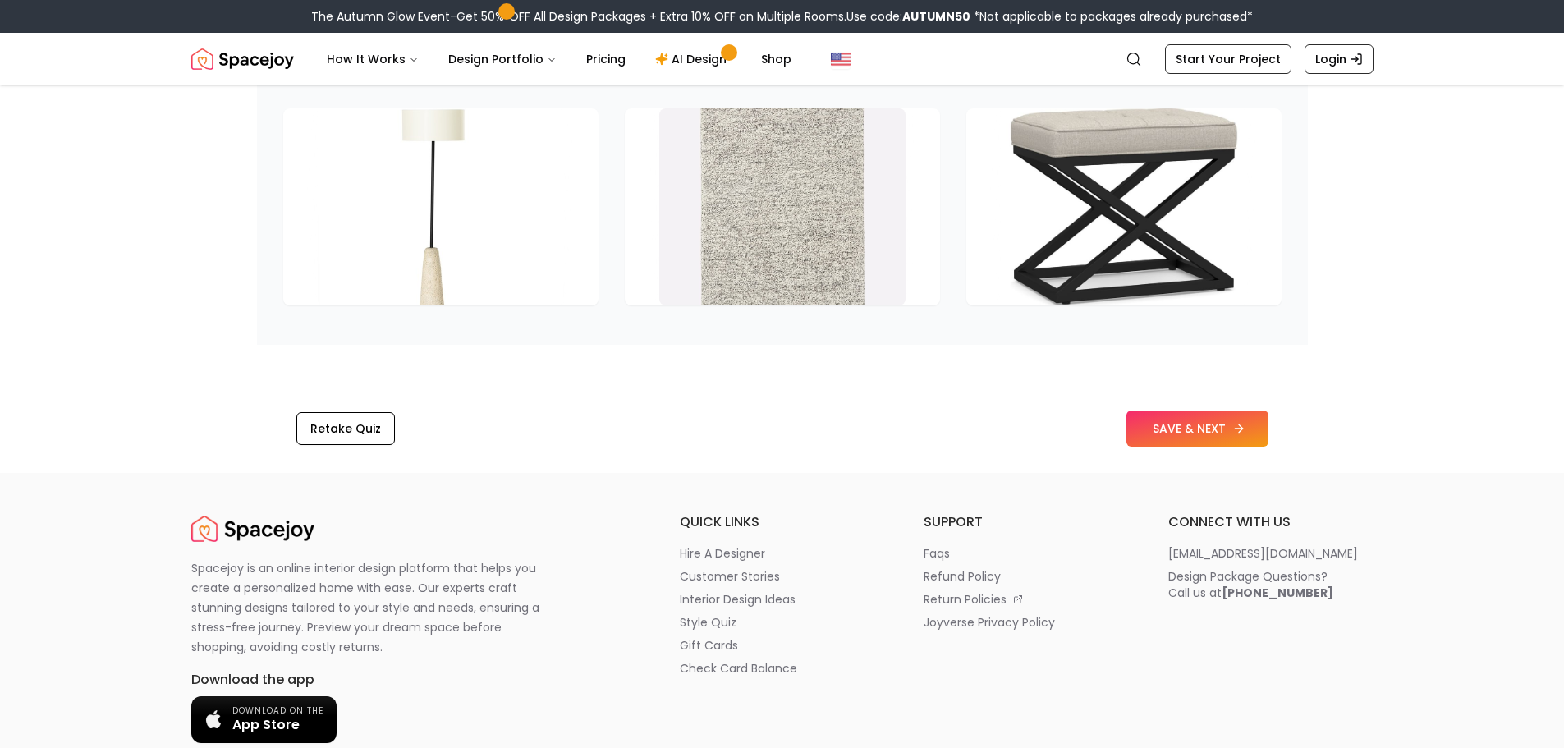
click at [1195, 415] on button "SAVE & NEXT" at bounding box center [1197, 429] width 142 height 36
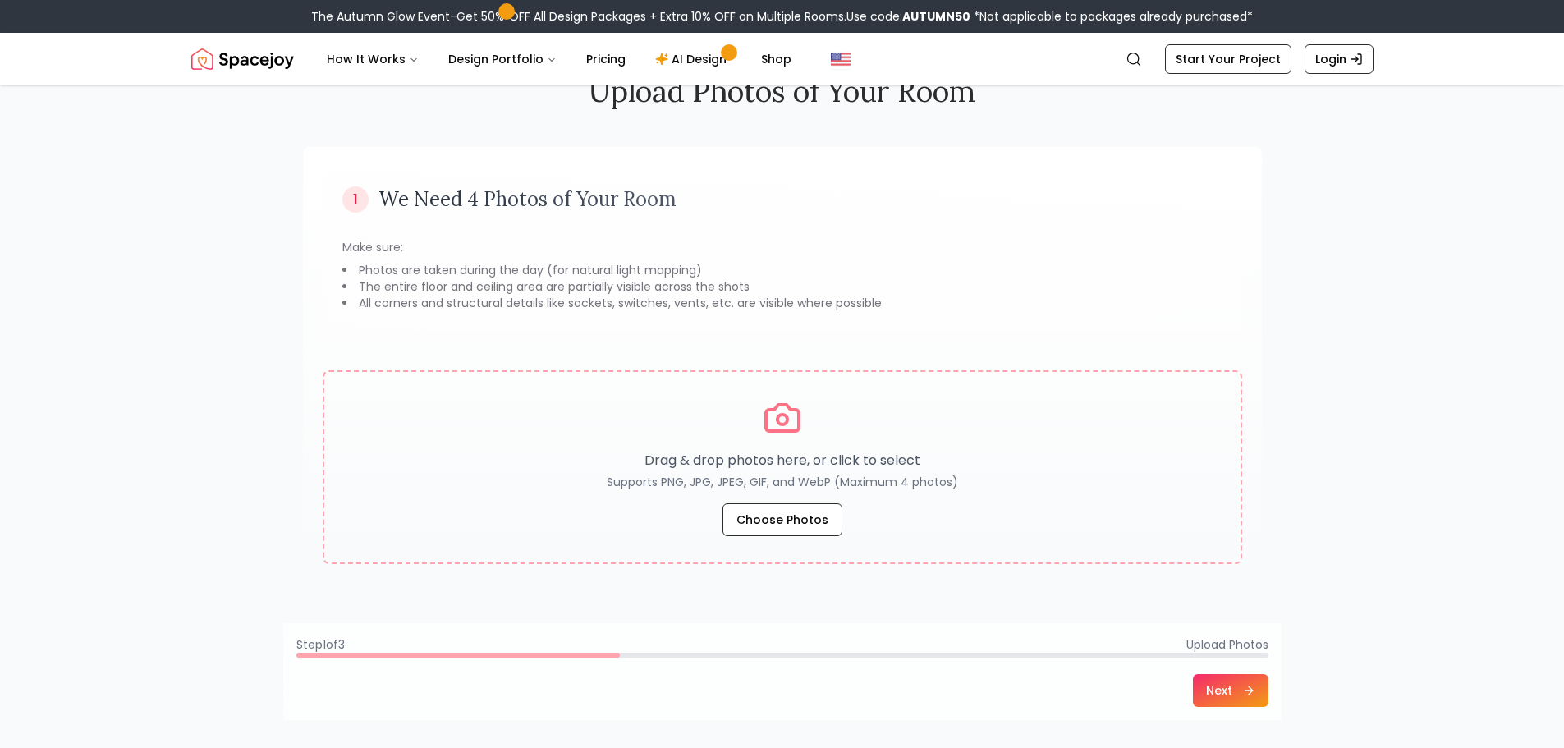
scroll to position [164, 0]
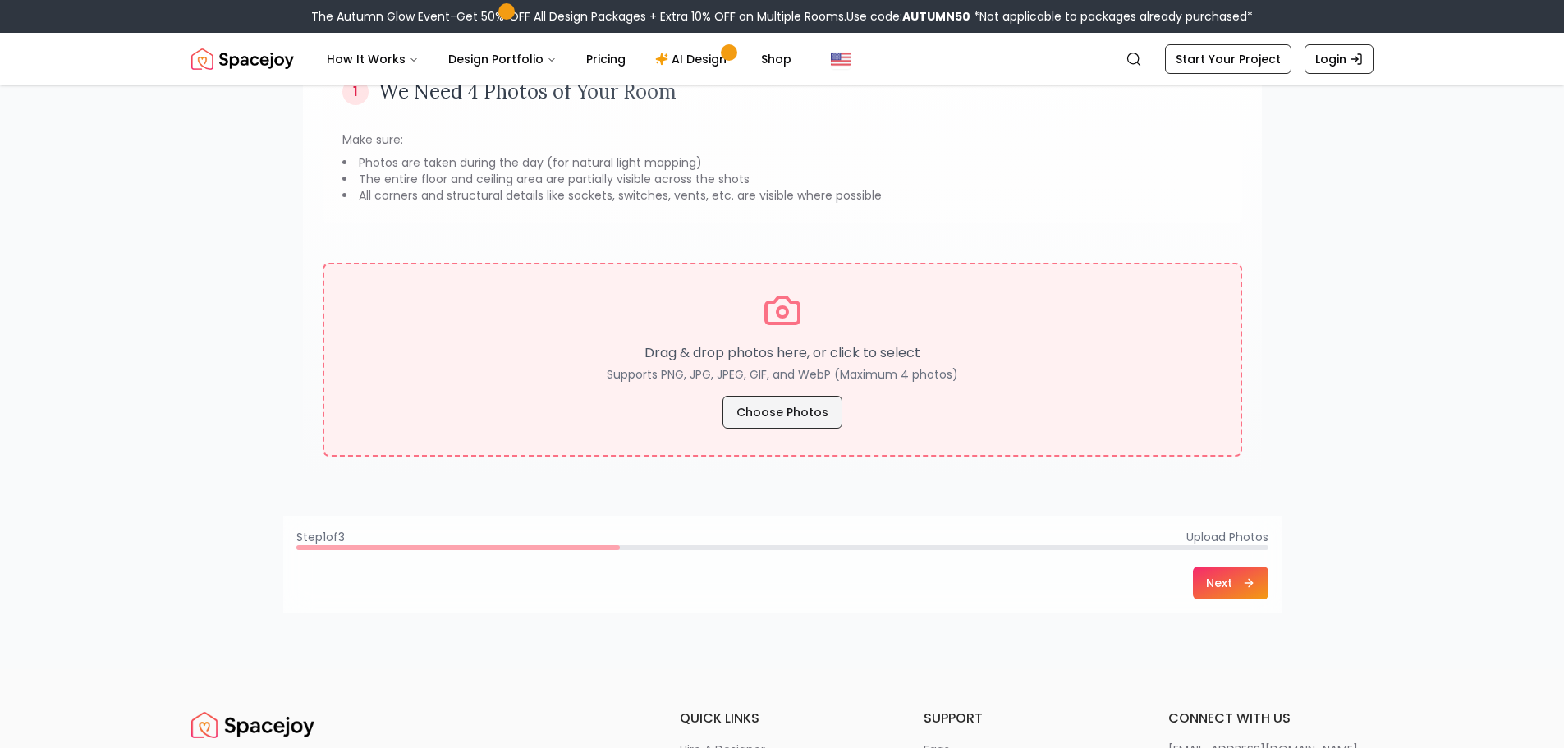
click at [795, 414] on button "Choose Photos" at bounding box center [783, 412] width 120 height 33
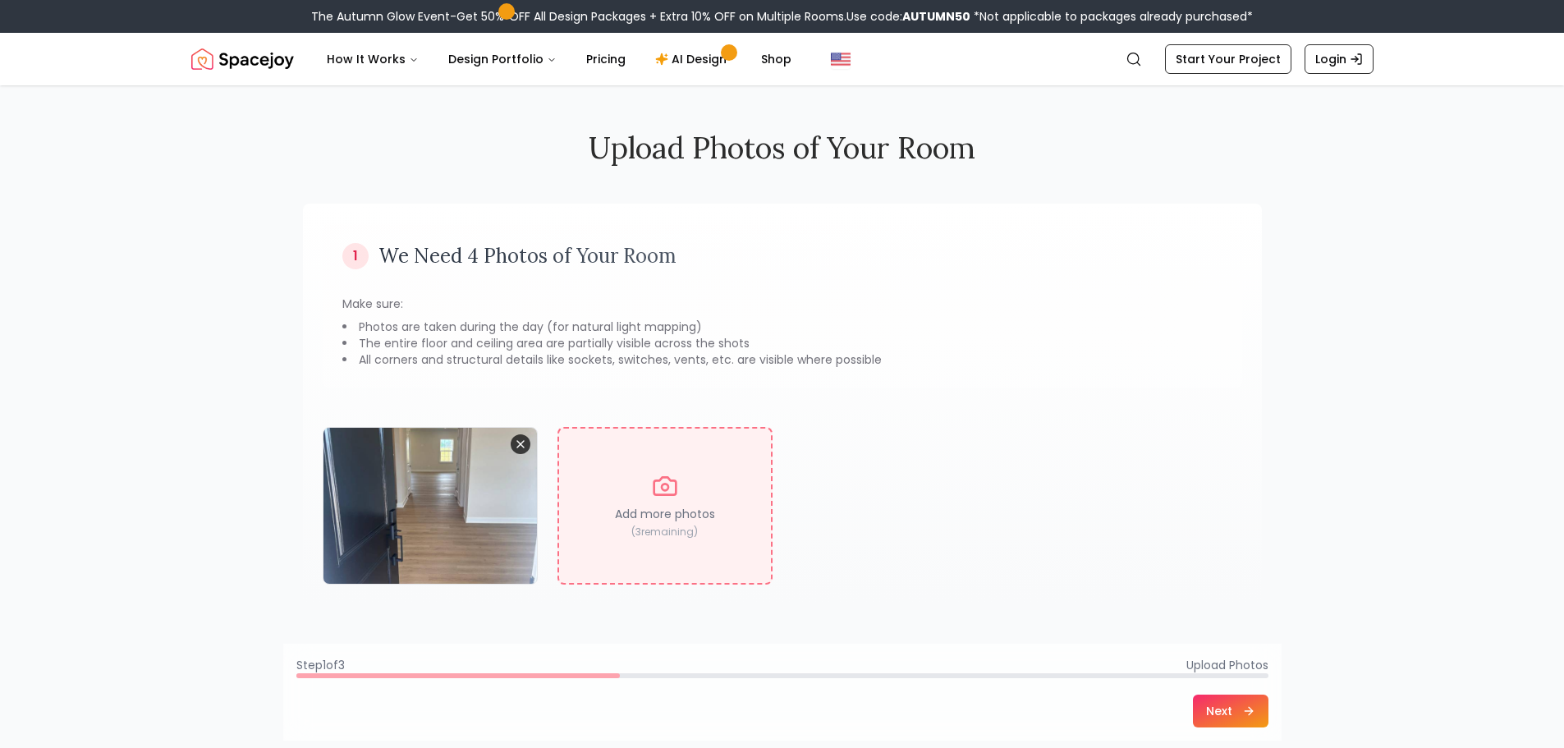
click at [524, 446] on icon "Remove image" at bounding box center [520, 444] width 13 height 13
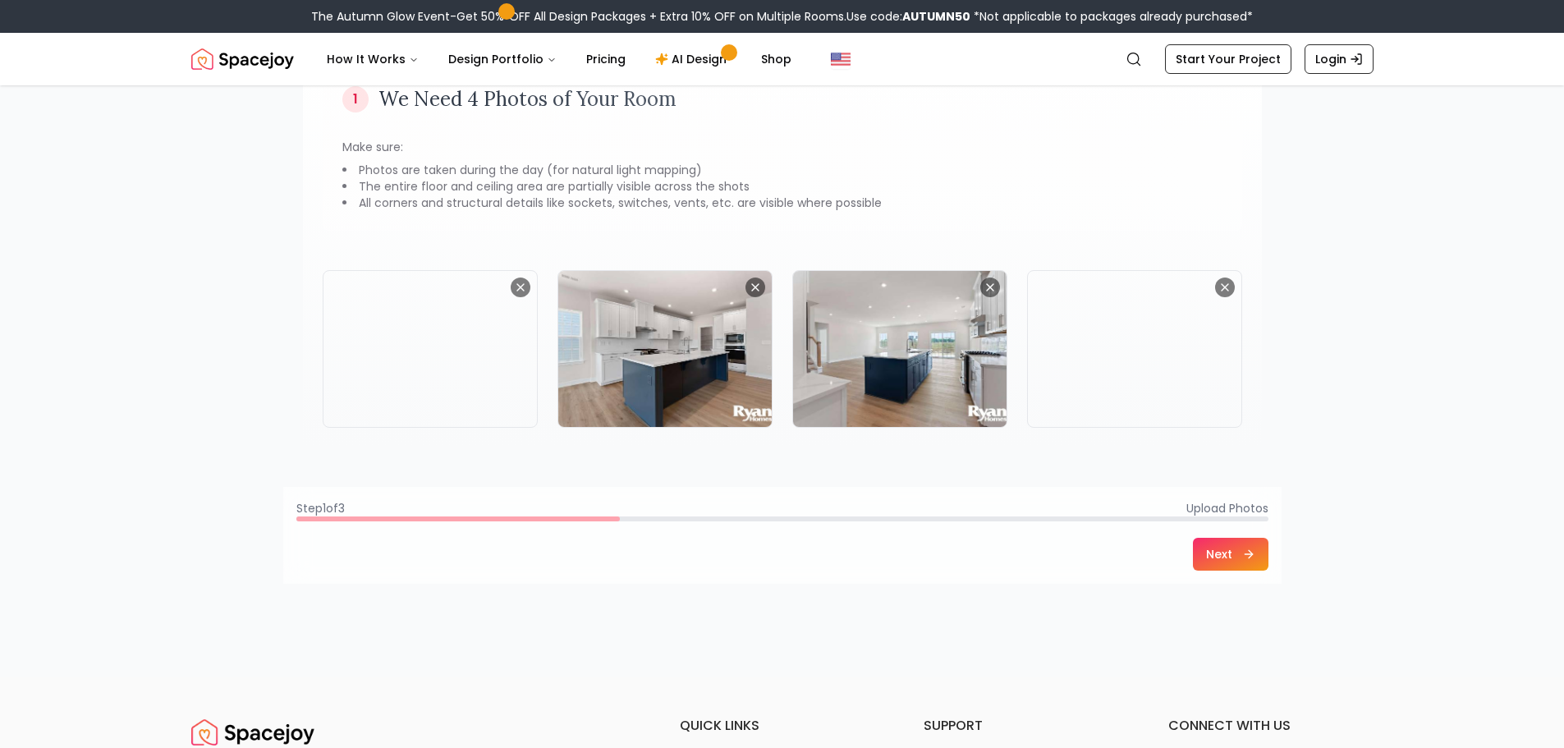
scroll to position [164, 0]
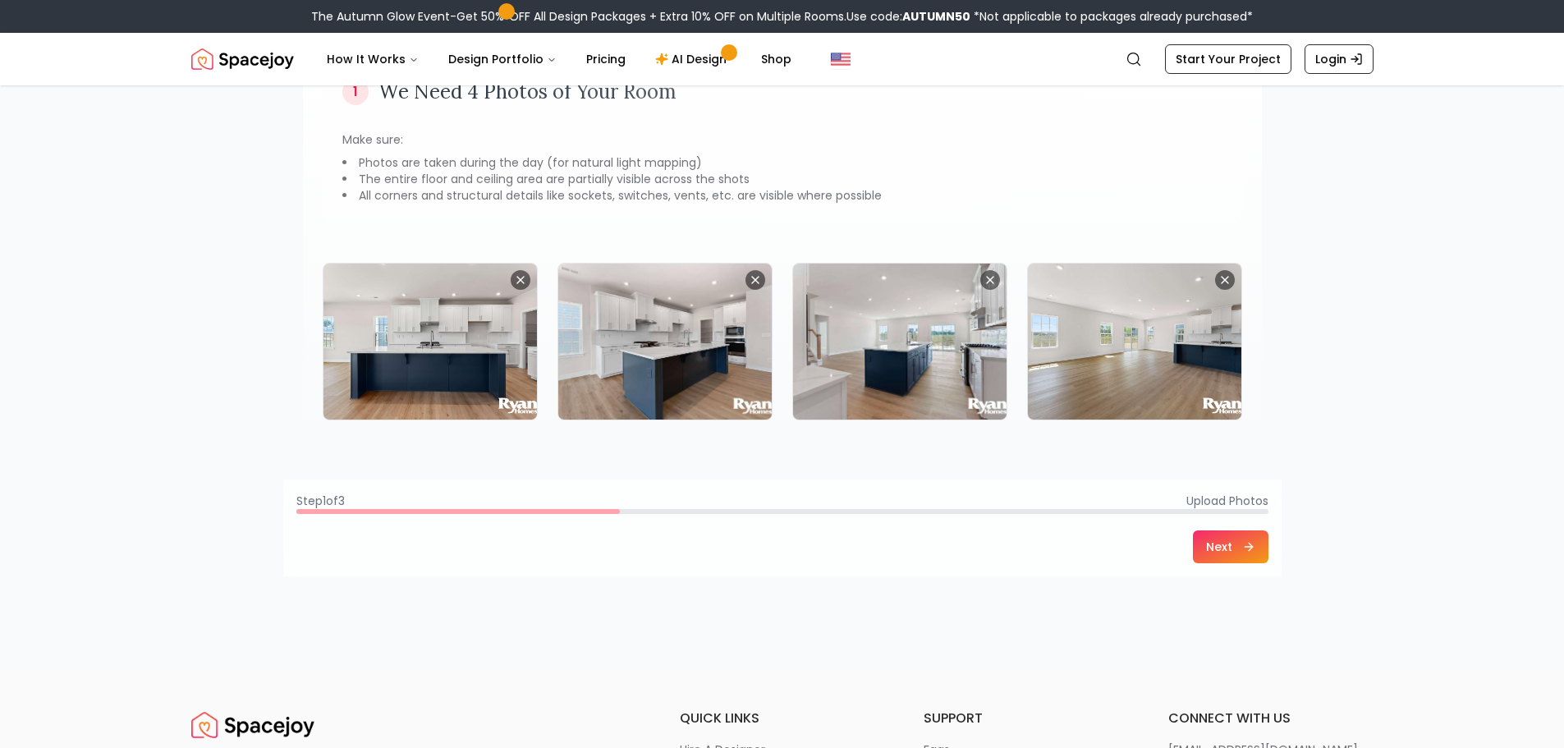
click at [1222, 534] on button "Next" at bounding box center [1231, 546] width 76 height 33
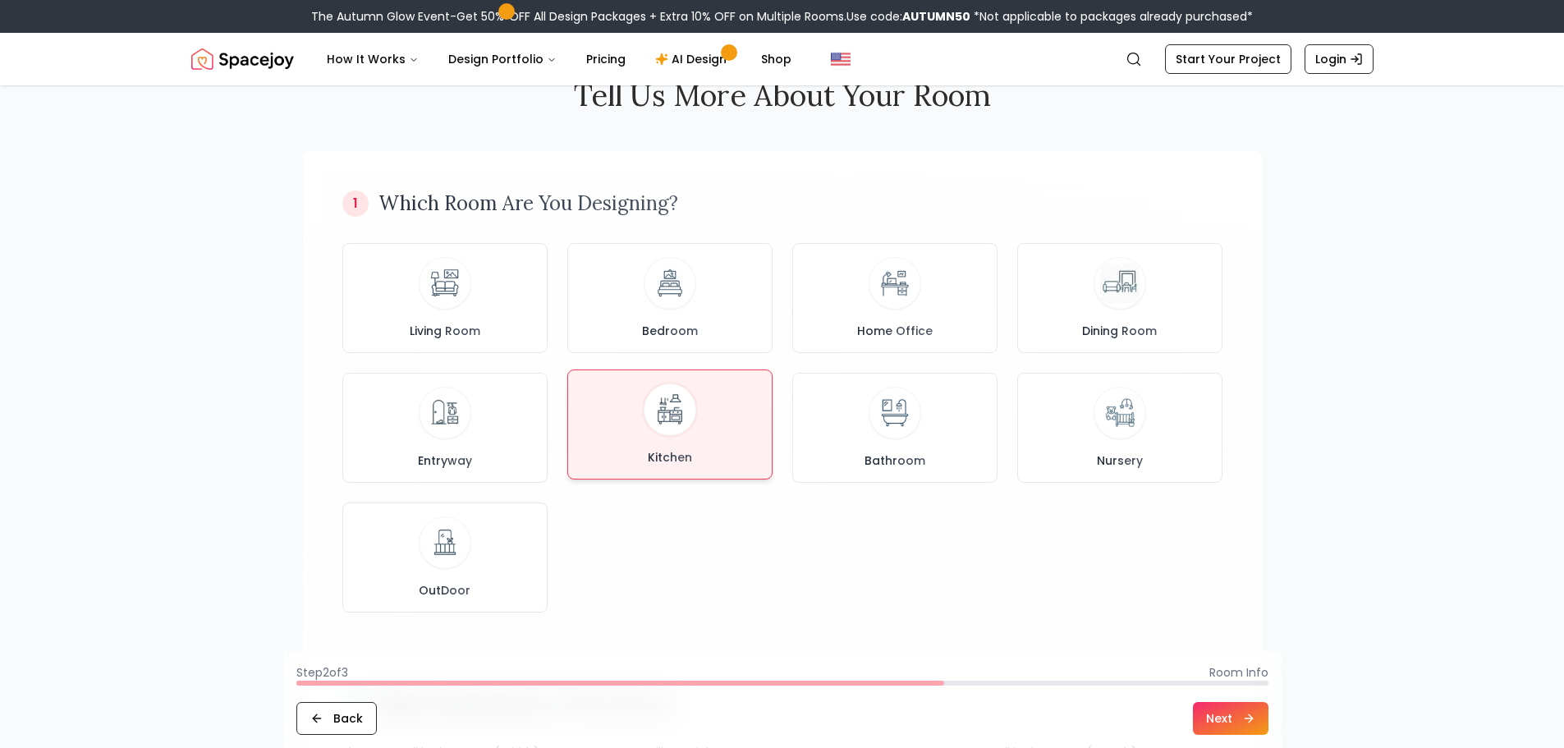
scroll to position [82, 0]
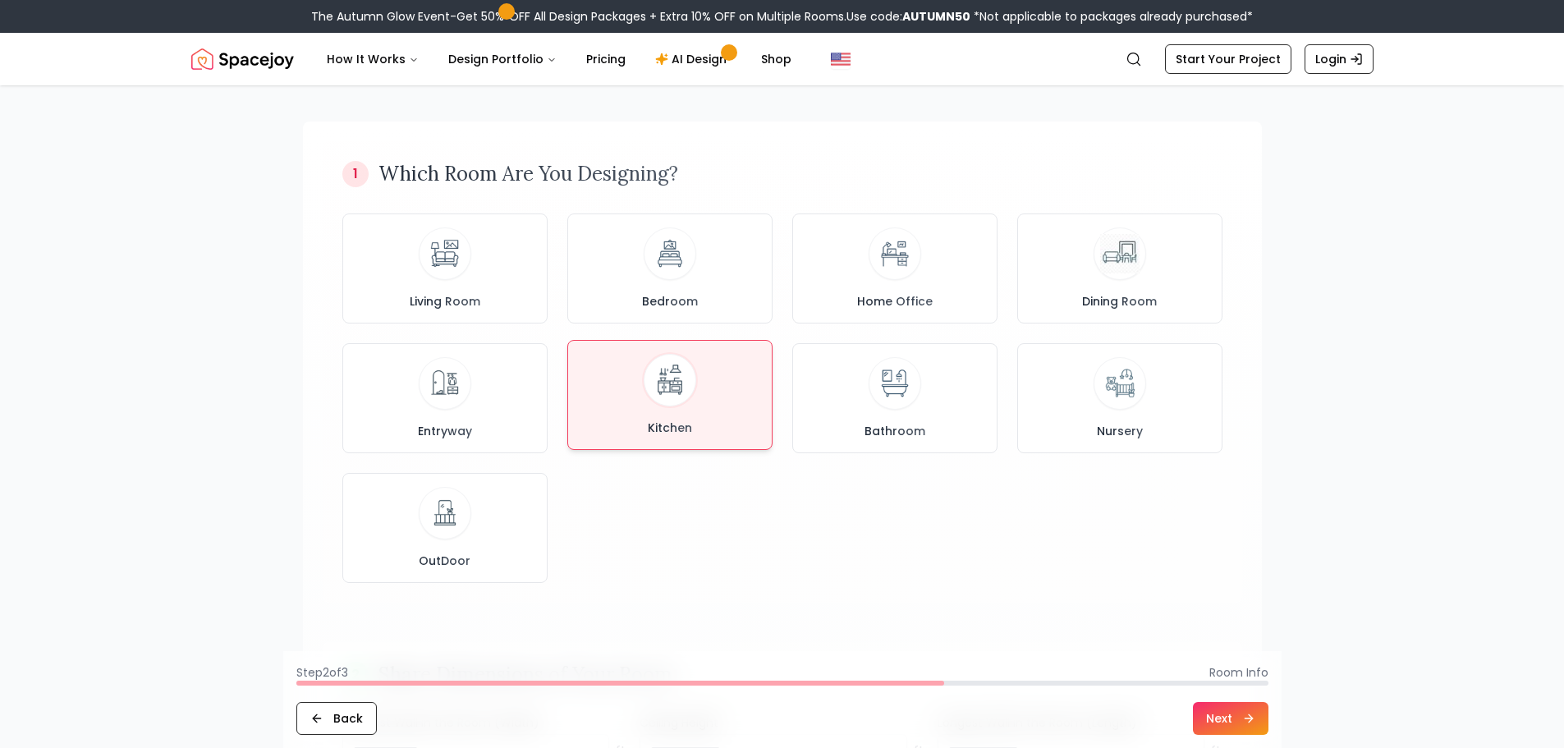
click at [680, 401] on img at bounding box center [670, 381] width 44 height 44
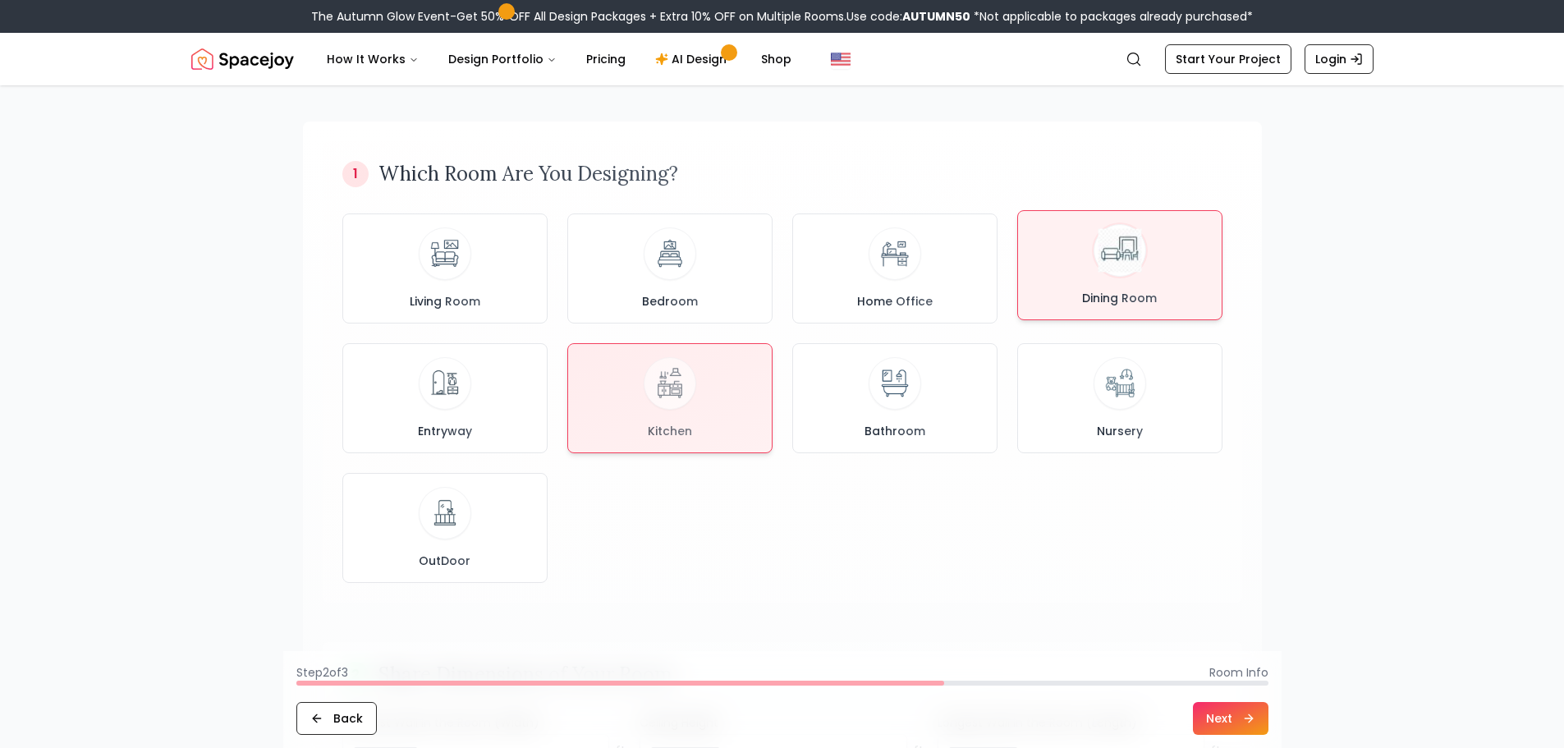
click at [1122, 281] on div "Dining Room" at bounding box center [1119, 265] width 177 height 82
click at [695, 404] on div "Kitchen" at bounding box center [669, 395] width 177 height 82
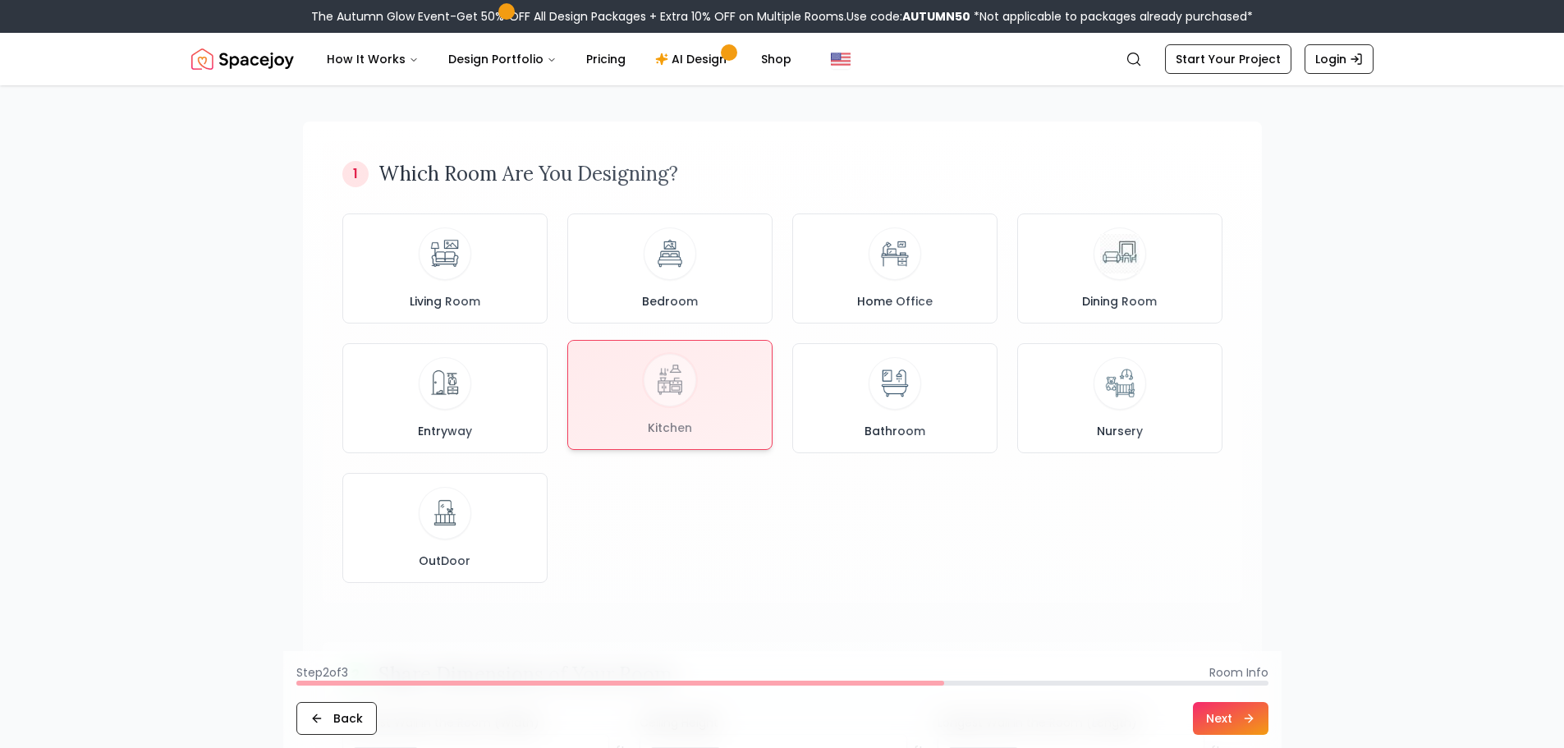
click at [718, 404] on div at bounding box center [670, 395] width 204 height 108
click at [1269, 718] on footer "Step 2 of 3 Room Info Back Next" at bounding box center [782, 699] width 998 height 97
click at [1252, 717] on icon at bounding box center [1250, 718] width 13 height 13
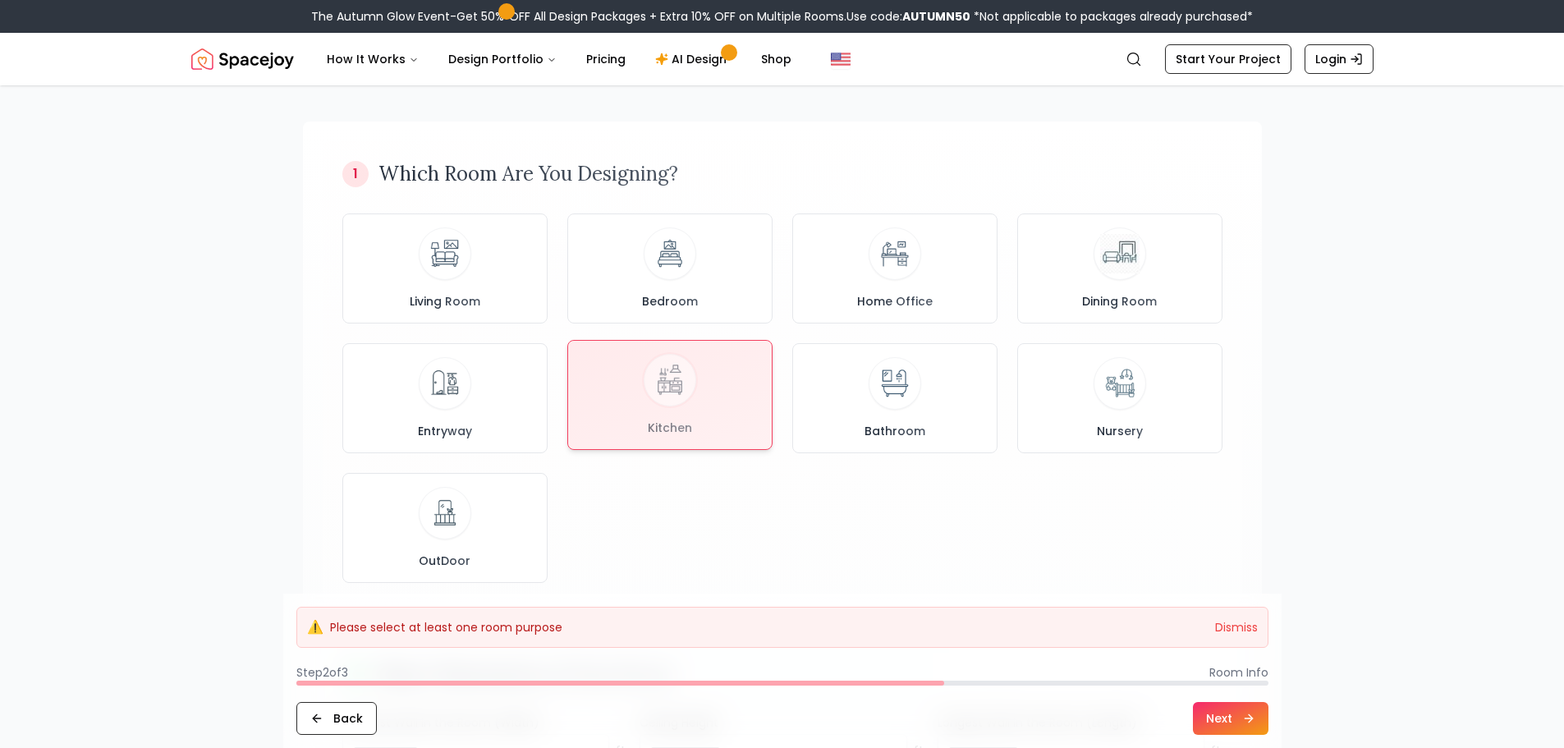
click at [694, 386] on div at bounding box center [670, 395] width 204 height 108
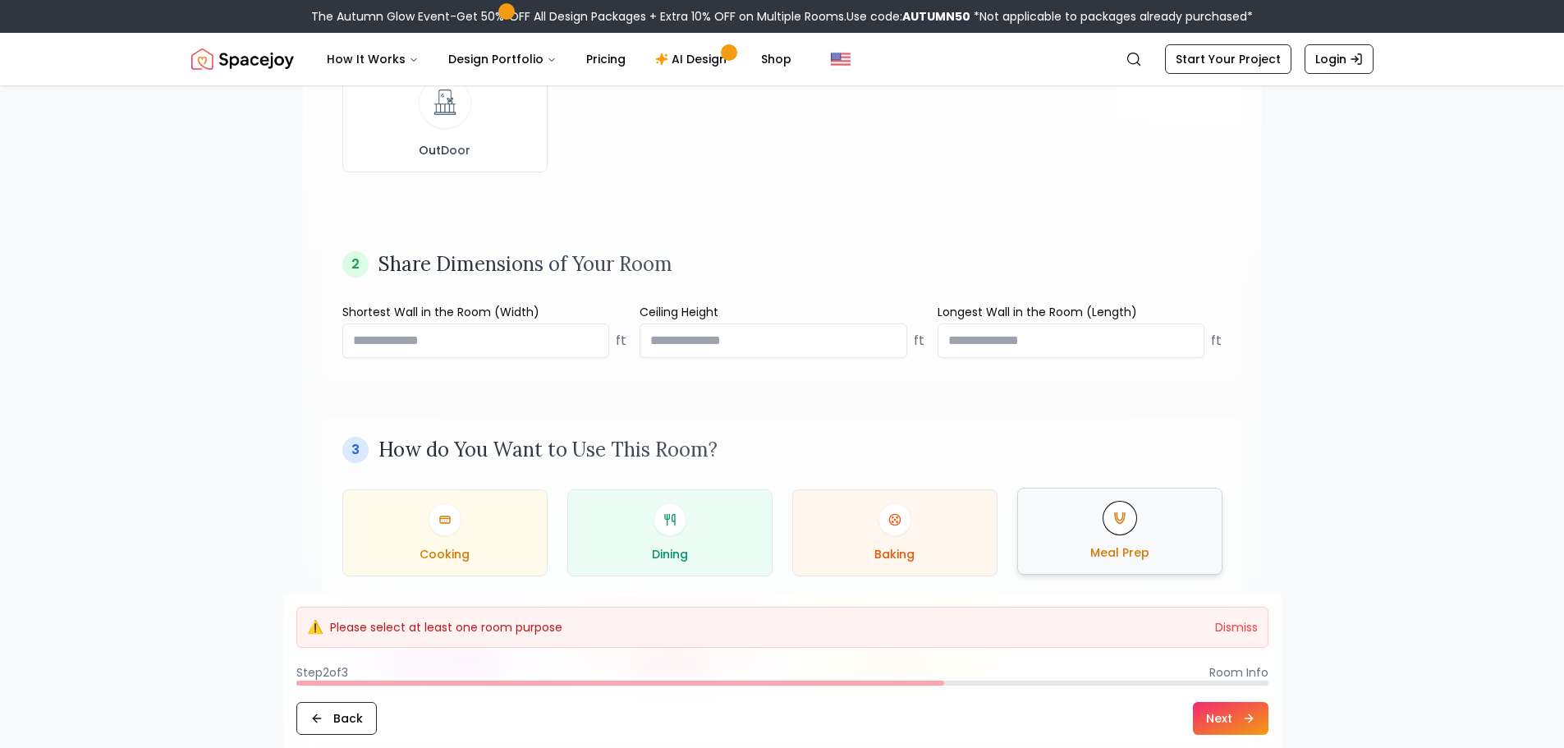
scroll to position [657, 0]
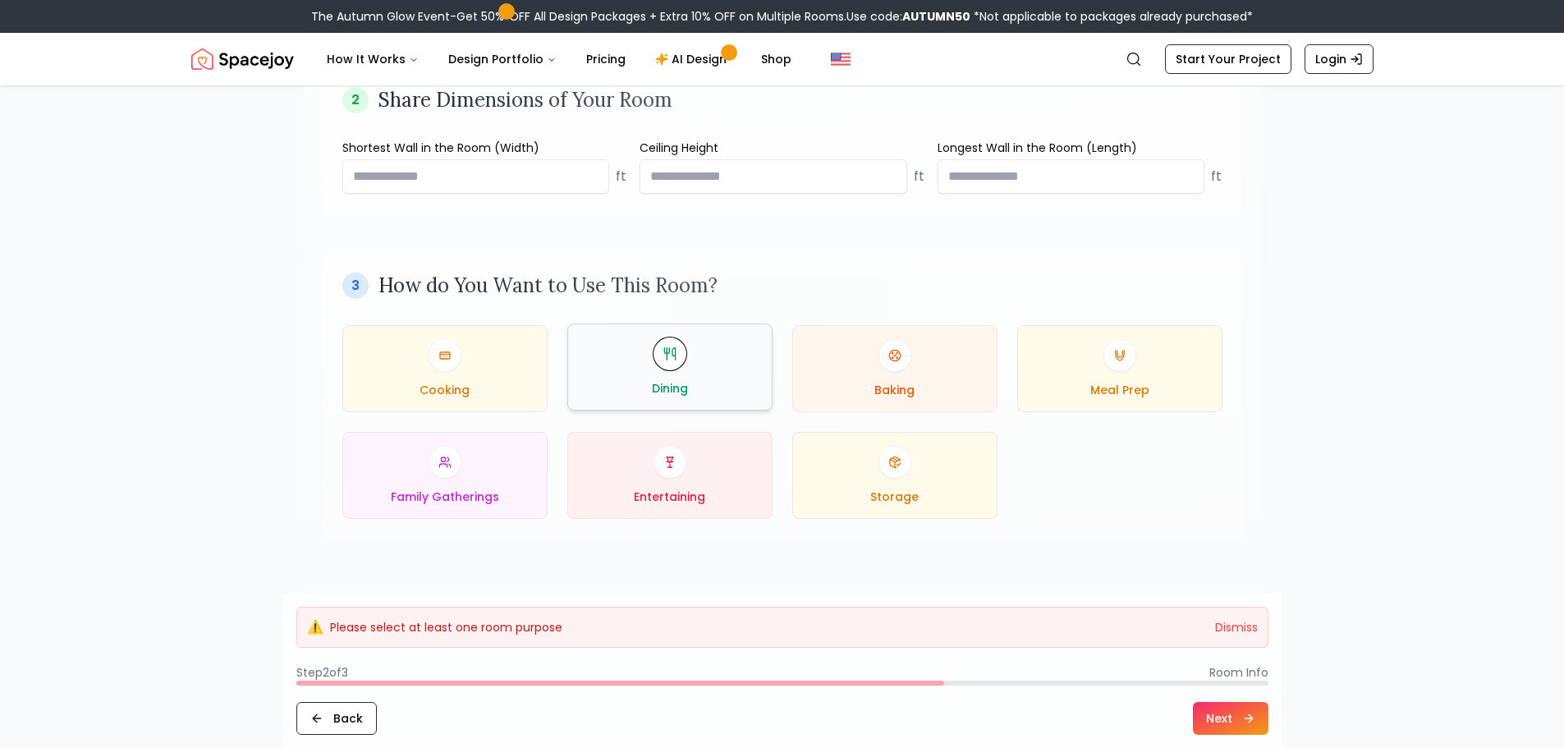
click at [629, 379] on div "Dining" at bounding box center [669, 366] width 177 height 59
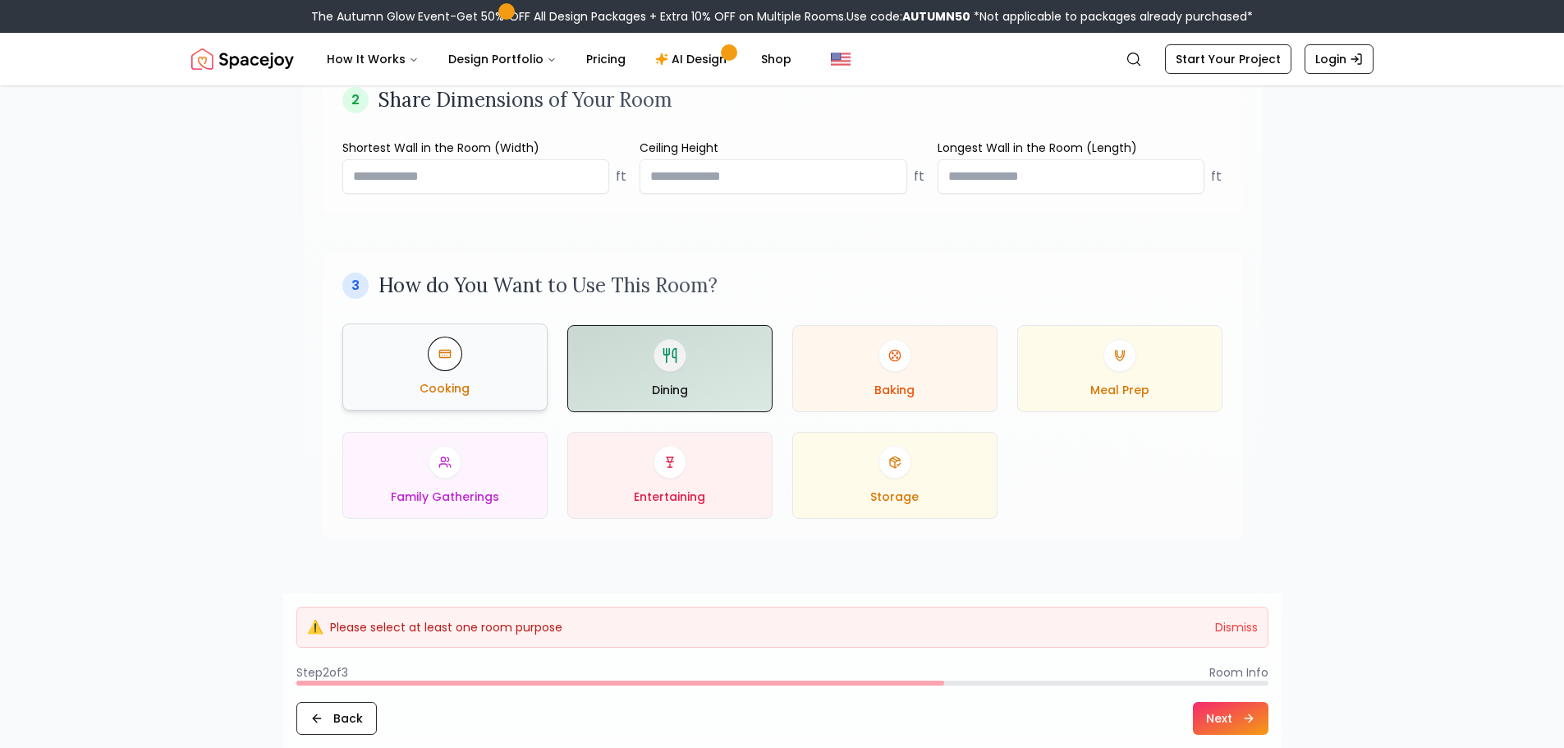
click at [504, 374] on div "Cooking" at bounding box center [444, 366] width 177 height 59
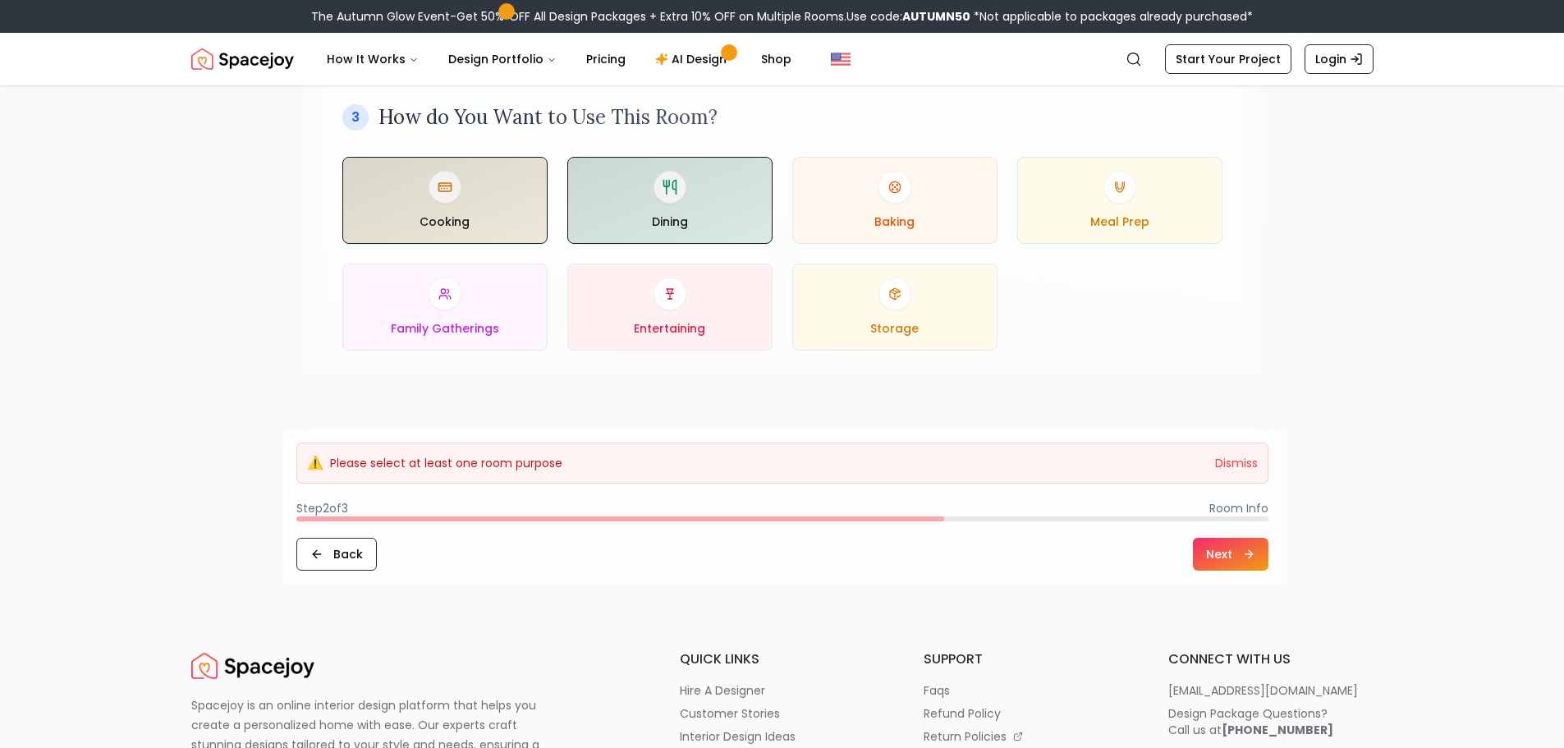
scroll to position [493, 0]
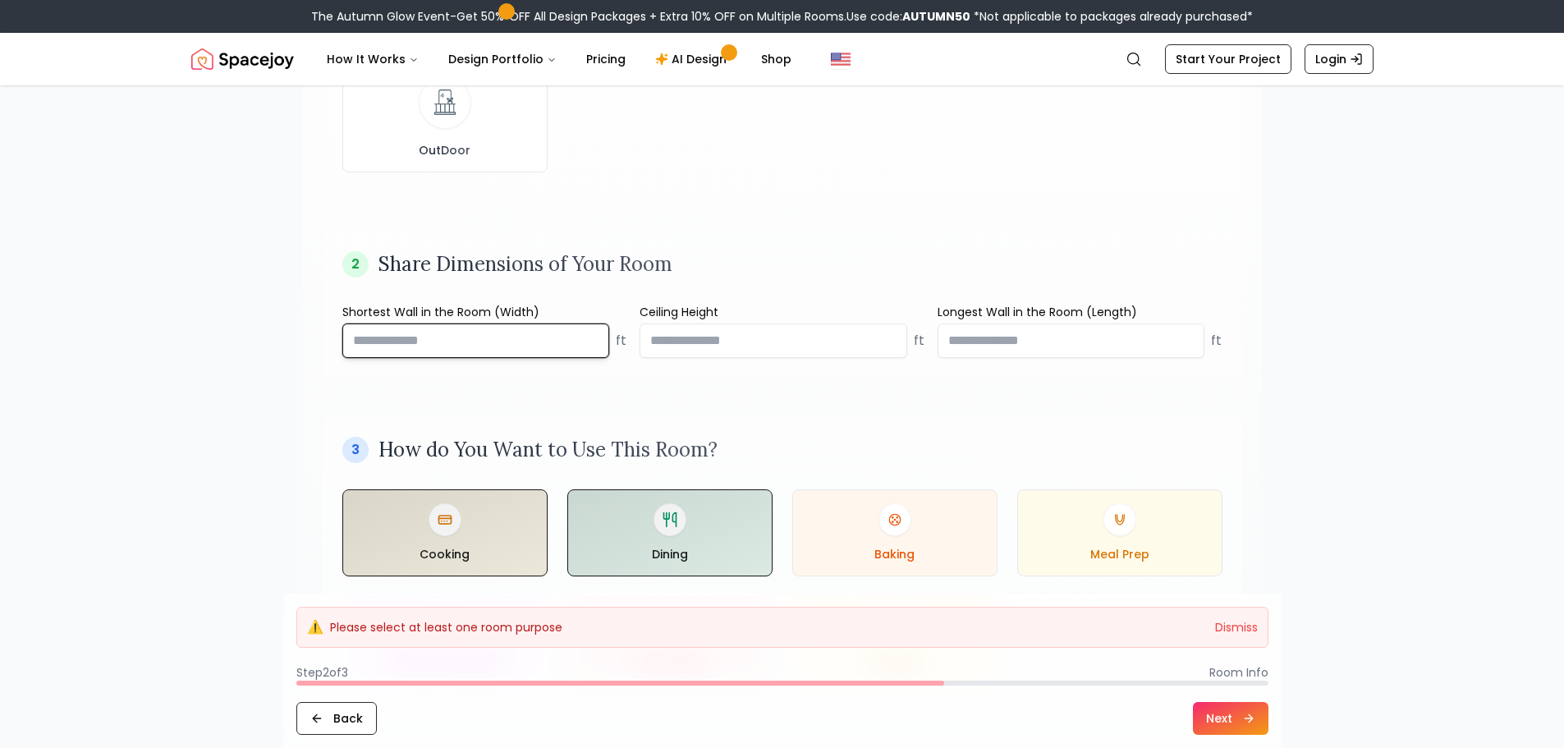
click at [502, 342] on input "number" at bounding box center [476, 340] width 268 height 34
click at [556, 344] on input "number" at bounding box center [476, 340] width 268 height 34
type input "**"
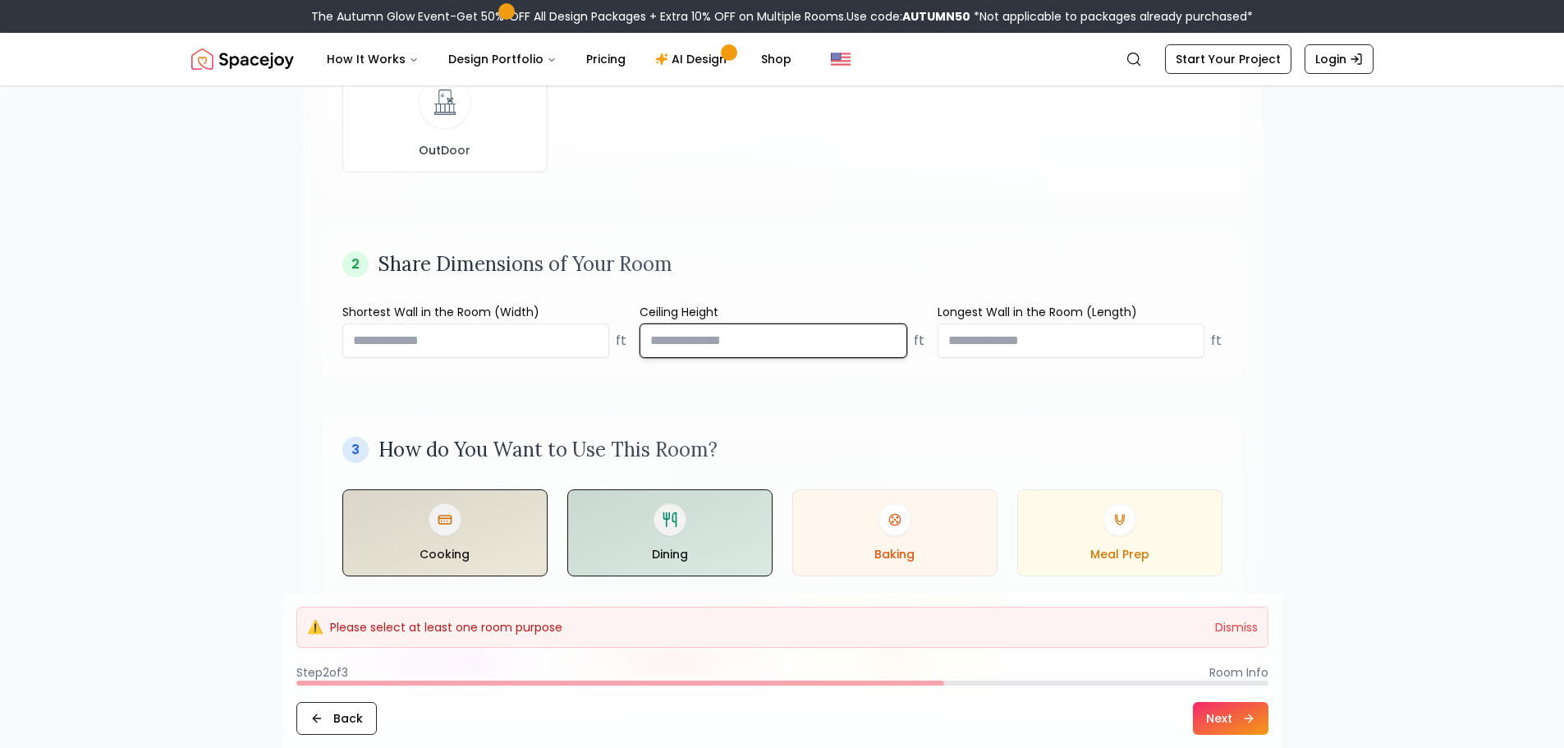
type input "*"
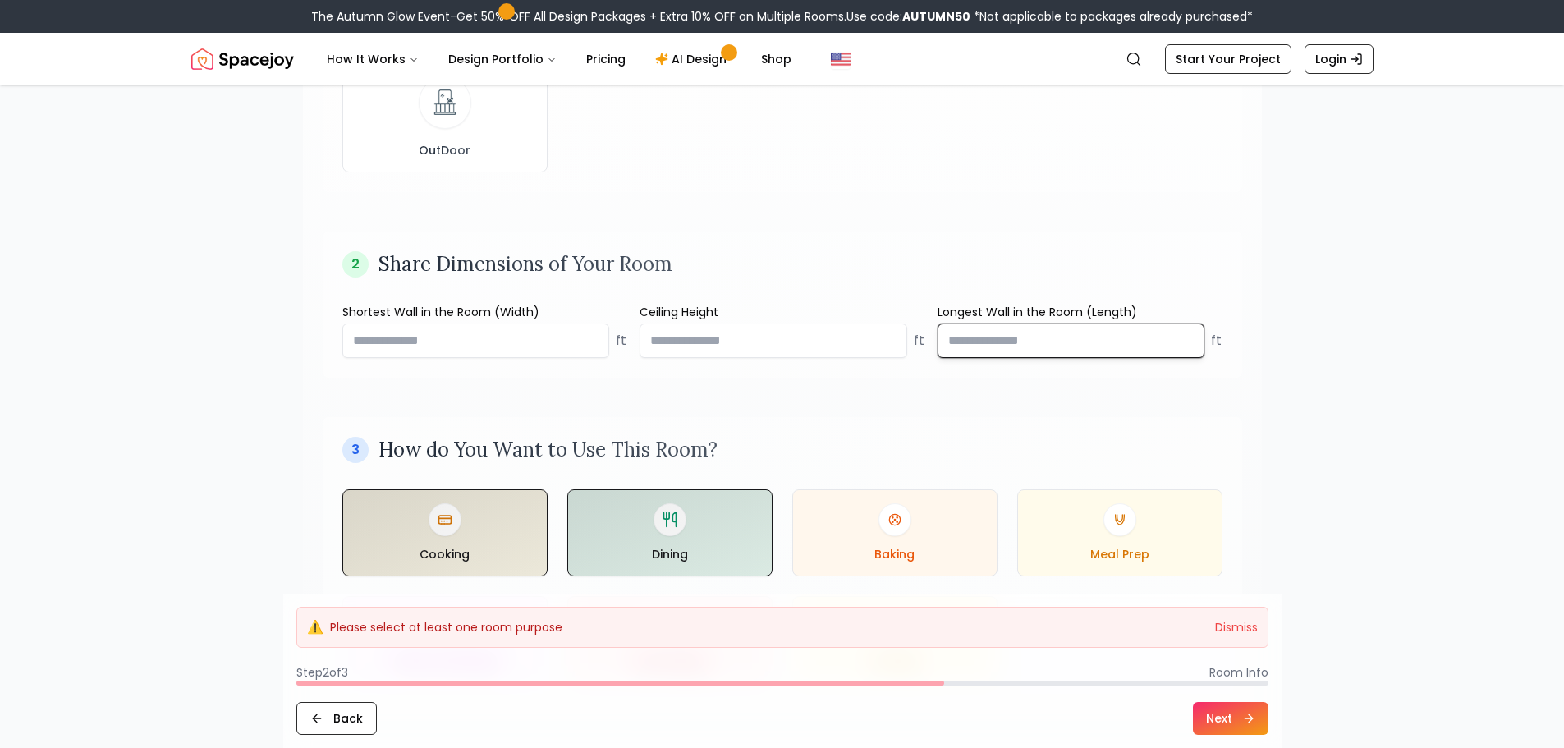
type input "****"
click at [1214, 712] on button "Next" at bounding box center [1231, 718] width 76 height 33
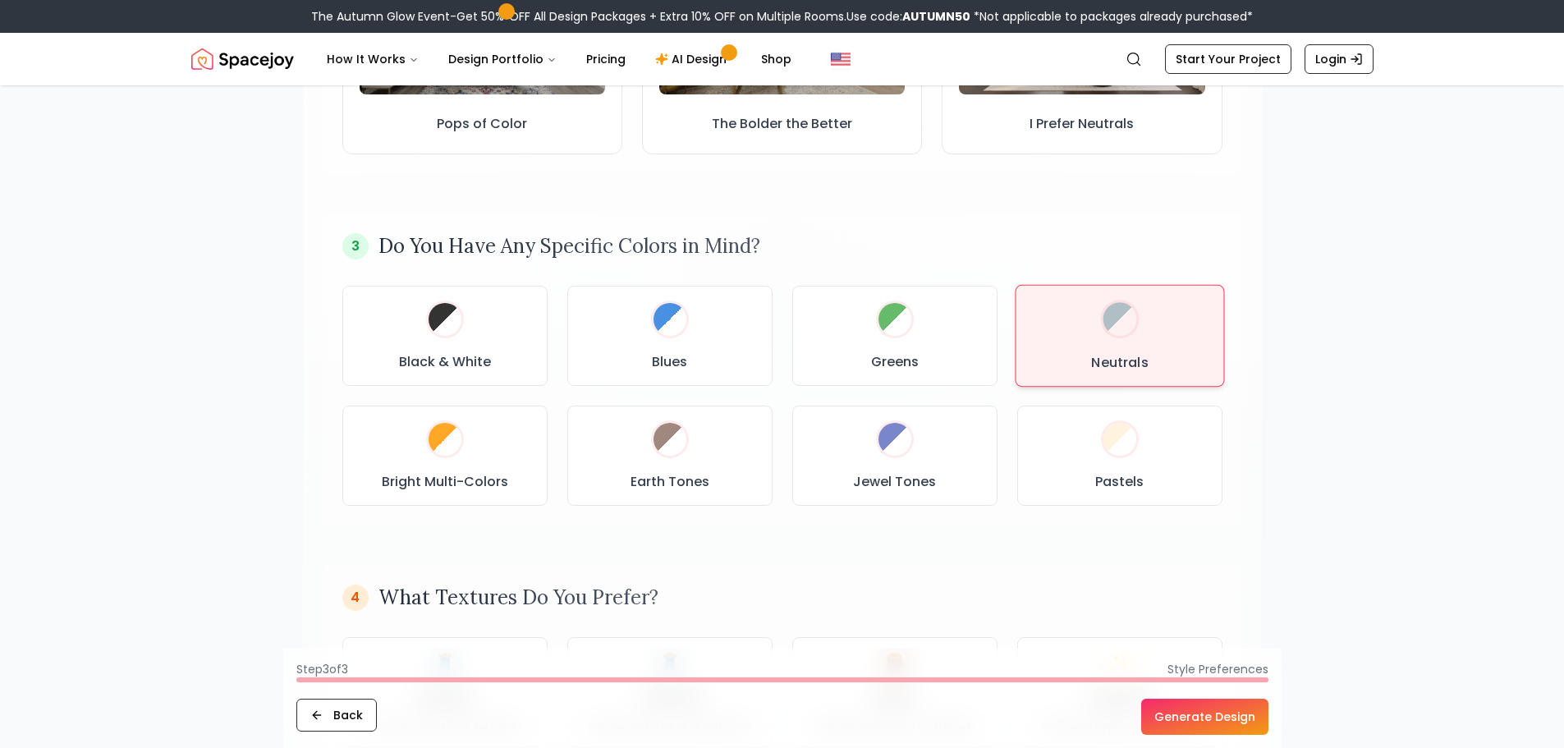
scroll to position [739, 0]
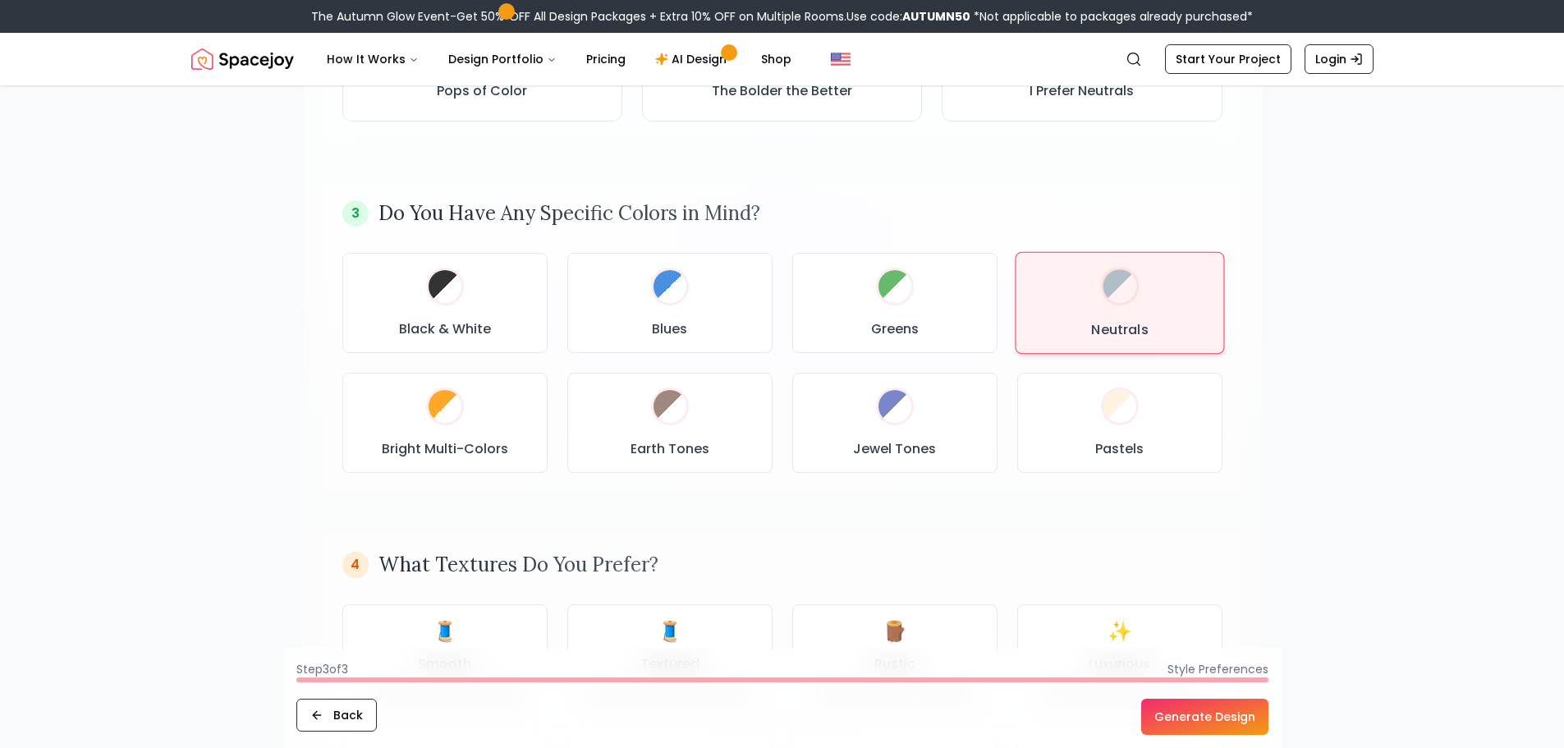
click at [1073, 310] on div "Neutrals" at bounding box center [1119, 303] width 181 height 74
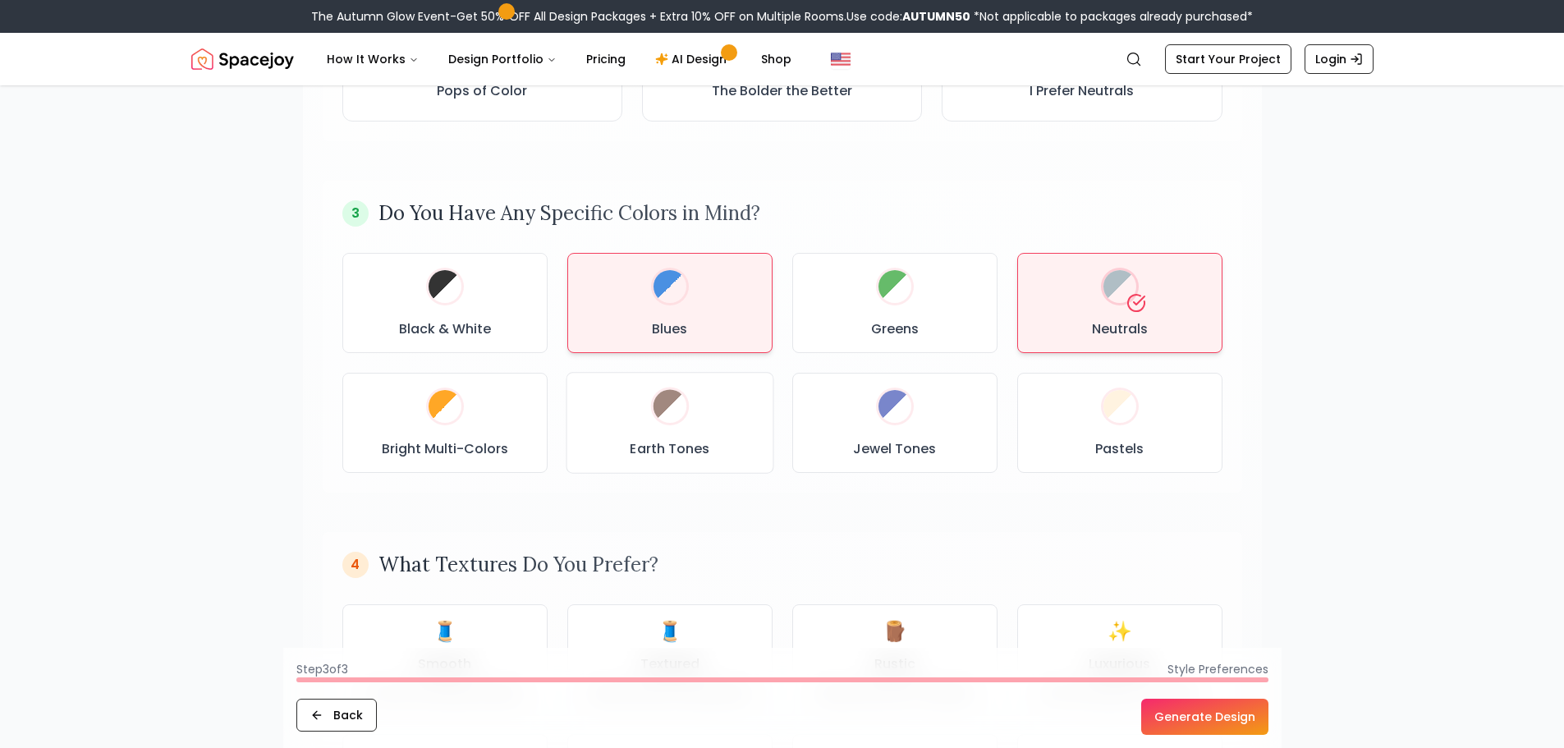
click at [661, 345] on button "Blues" at bounding box center [669, 303] width 205 height 100
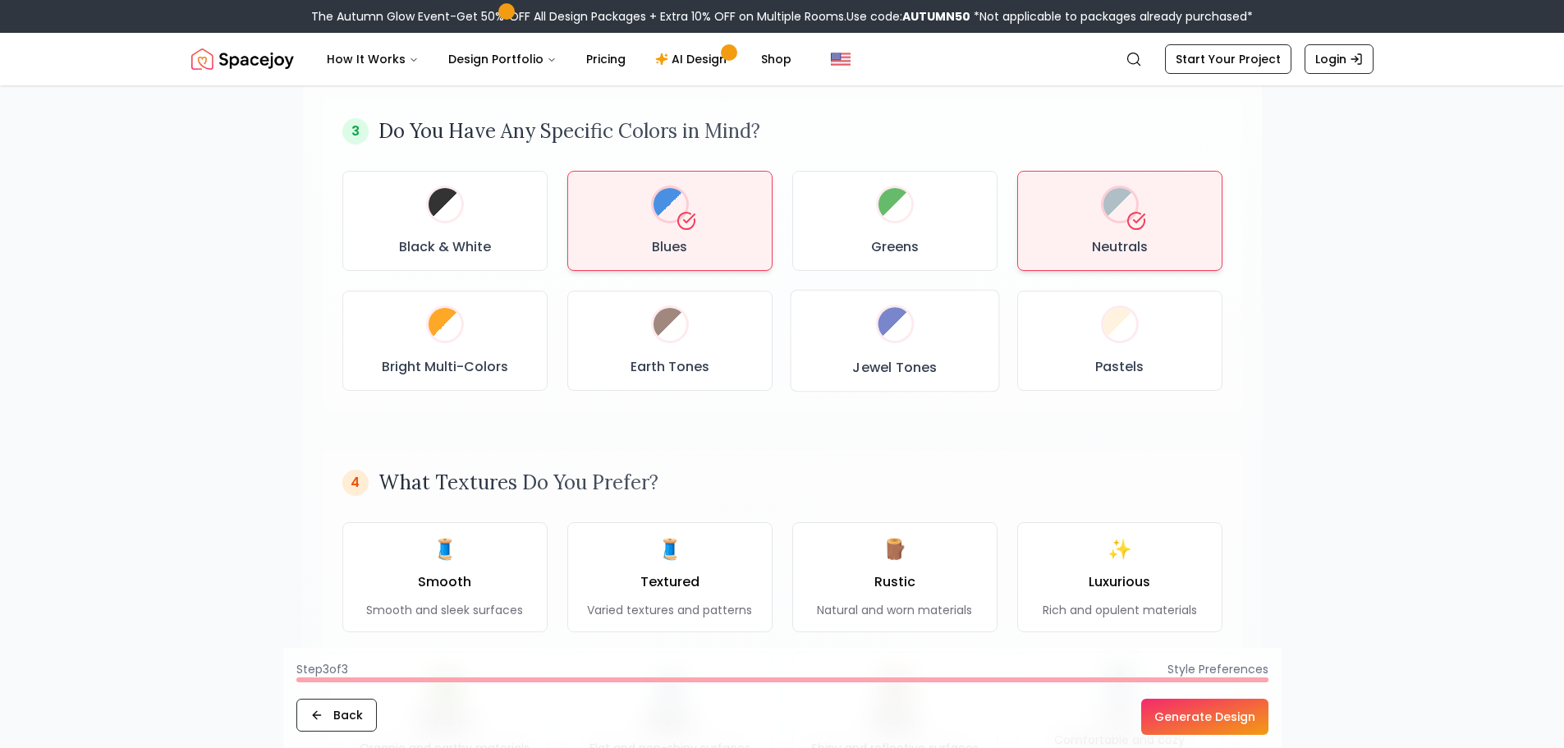
scroll to position [411, 0]
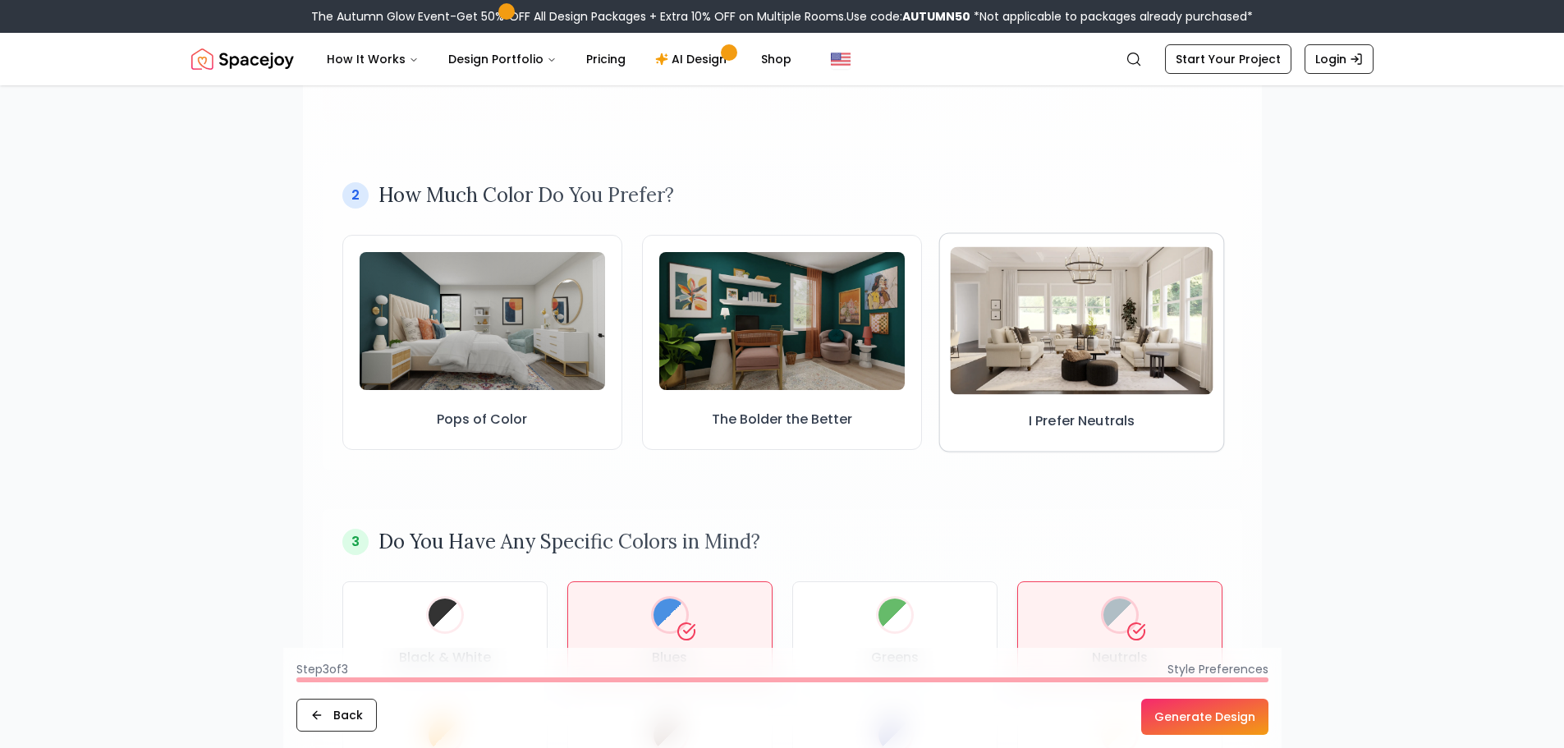
click at [1025, 330] on img at bounding box center [1082, 320] width 263 height 148
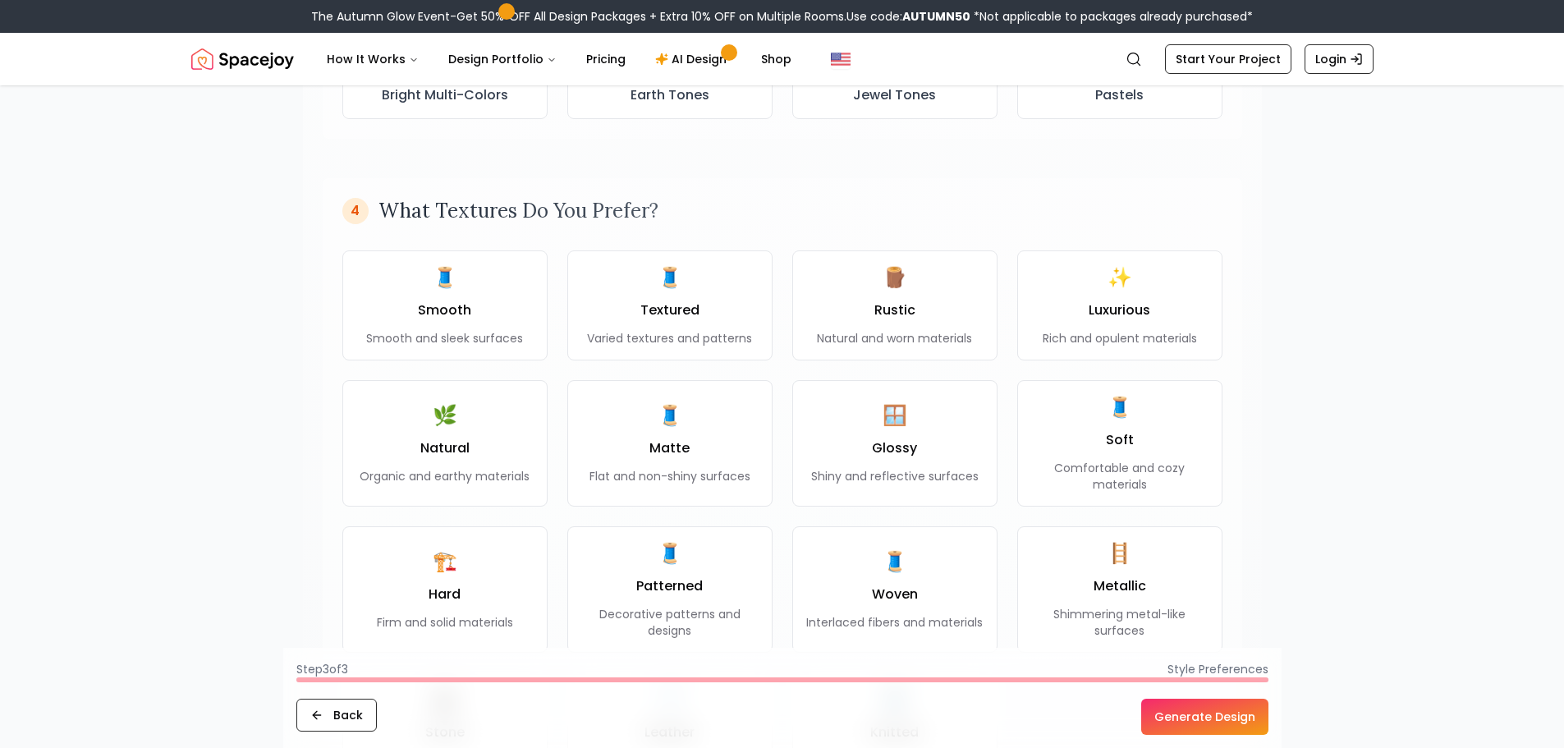
scroll to position [1149, 0]
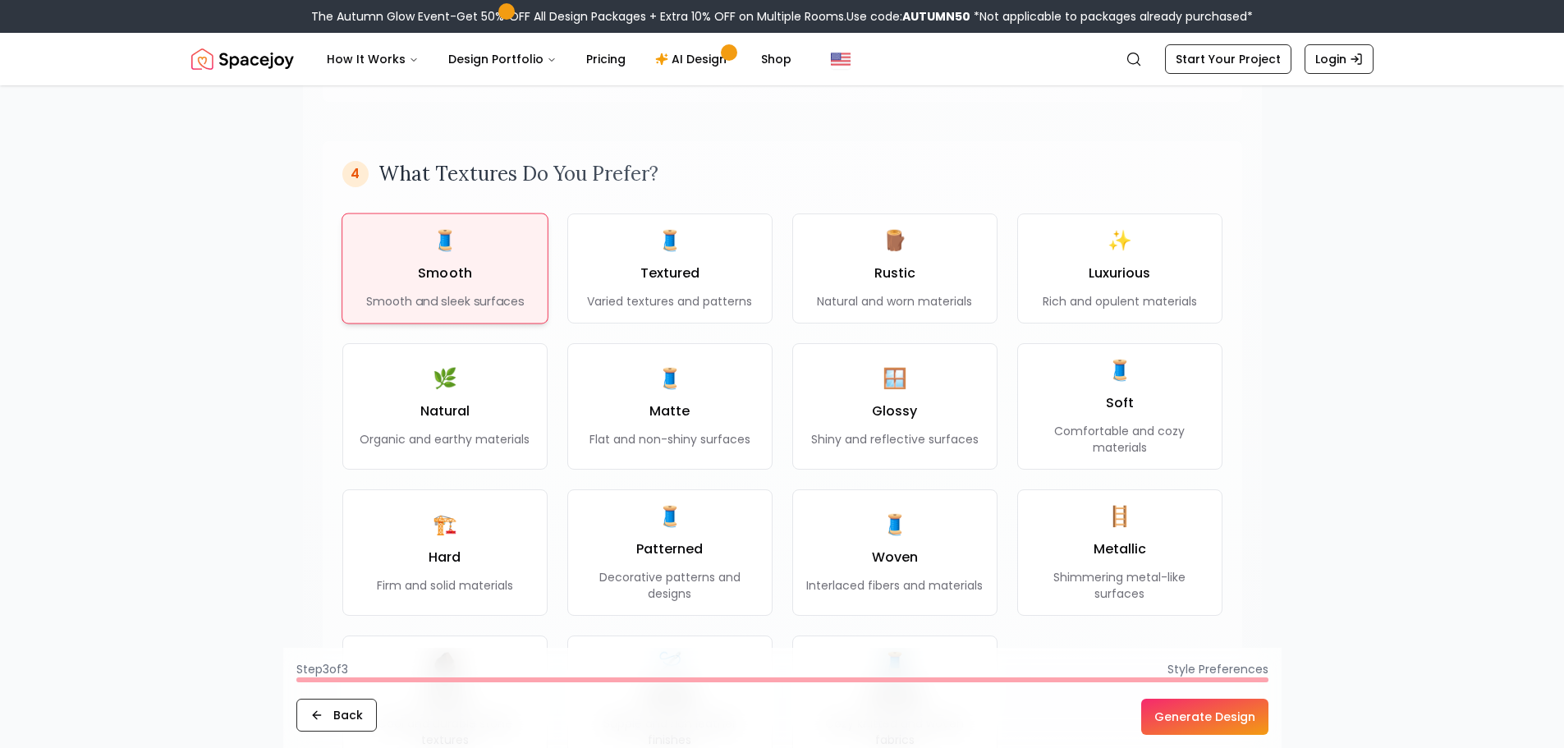
click at [475, 282] on div "🧵 Smooth Smooth and sleek surfaces" at bounding box center [444, 268] width 158 height 83
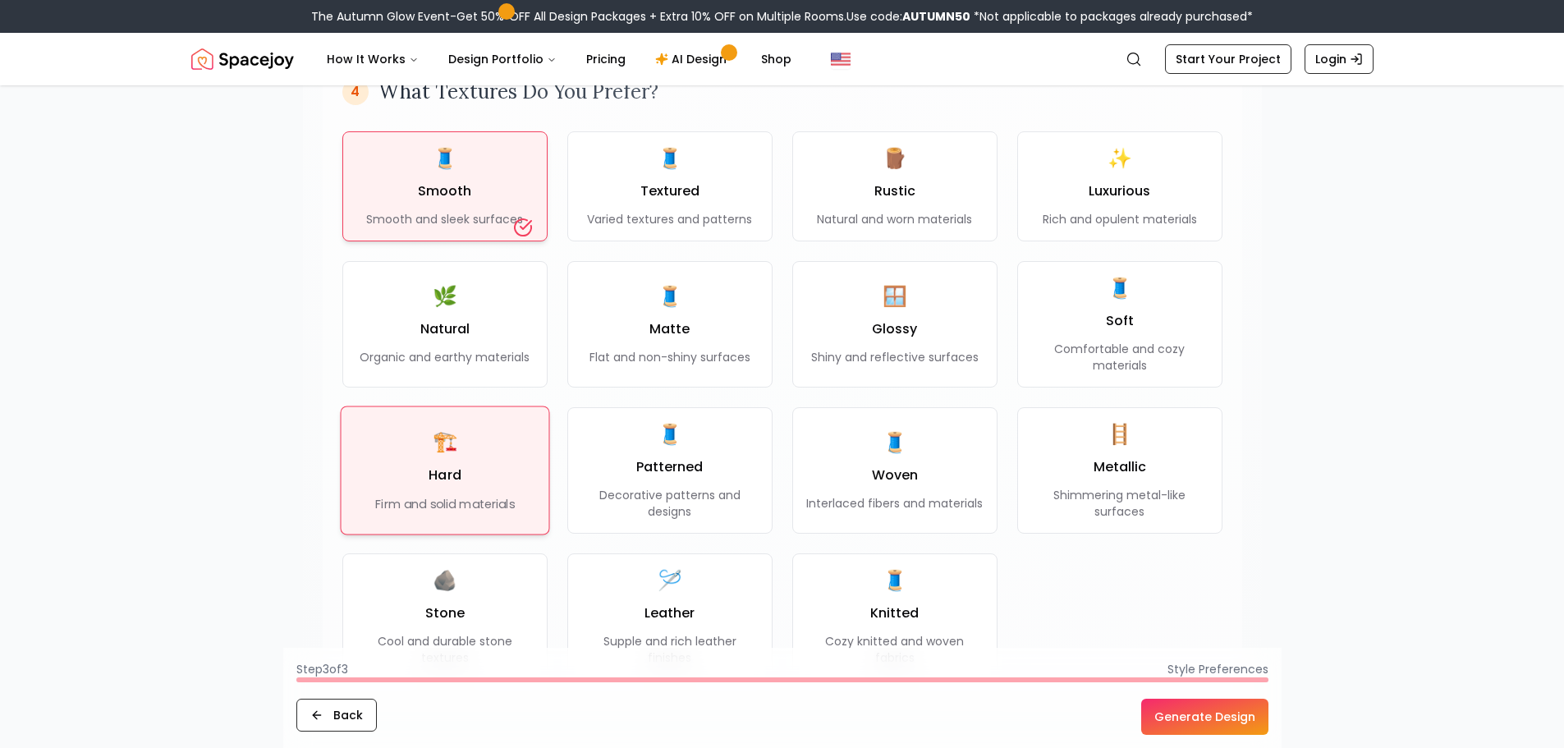
scroll to position [1314, 0]
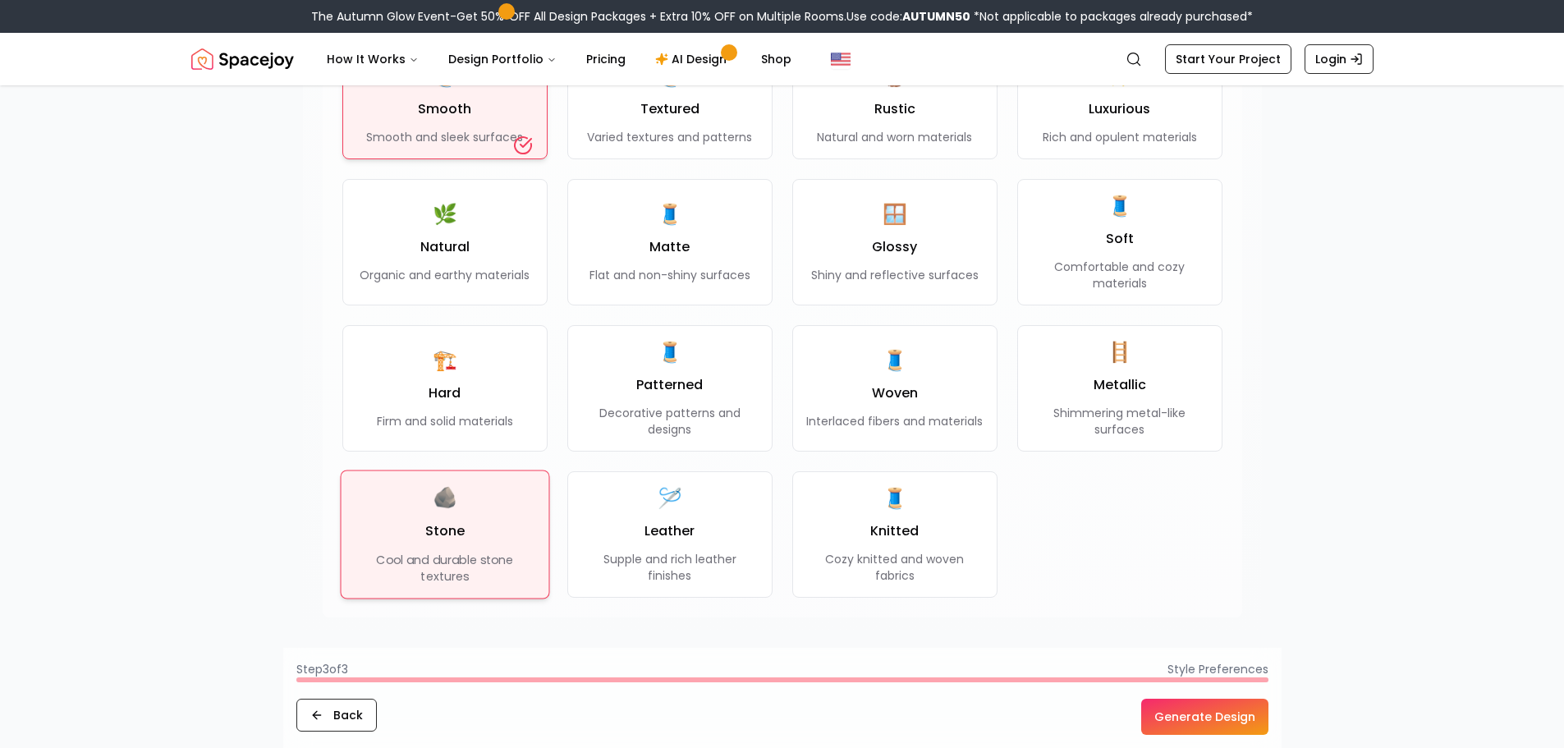
click at [470, 548] on div "🪨 Stone Cool and durable stone textures" at bounding box center [444, 534] width 181 height 100
click at [1212, 700] on button "Generate Design" at bounding box center [1204, 717] width 127 height 36
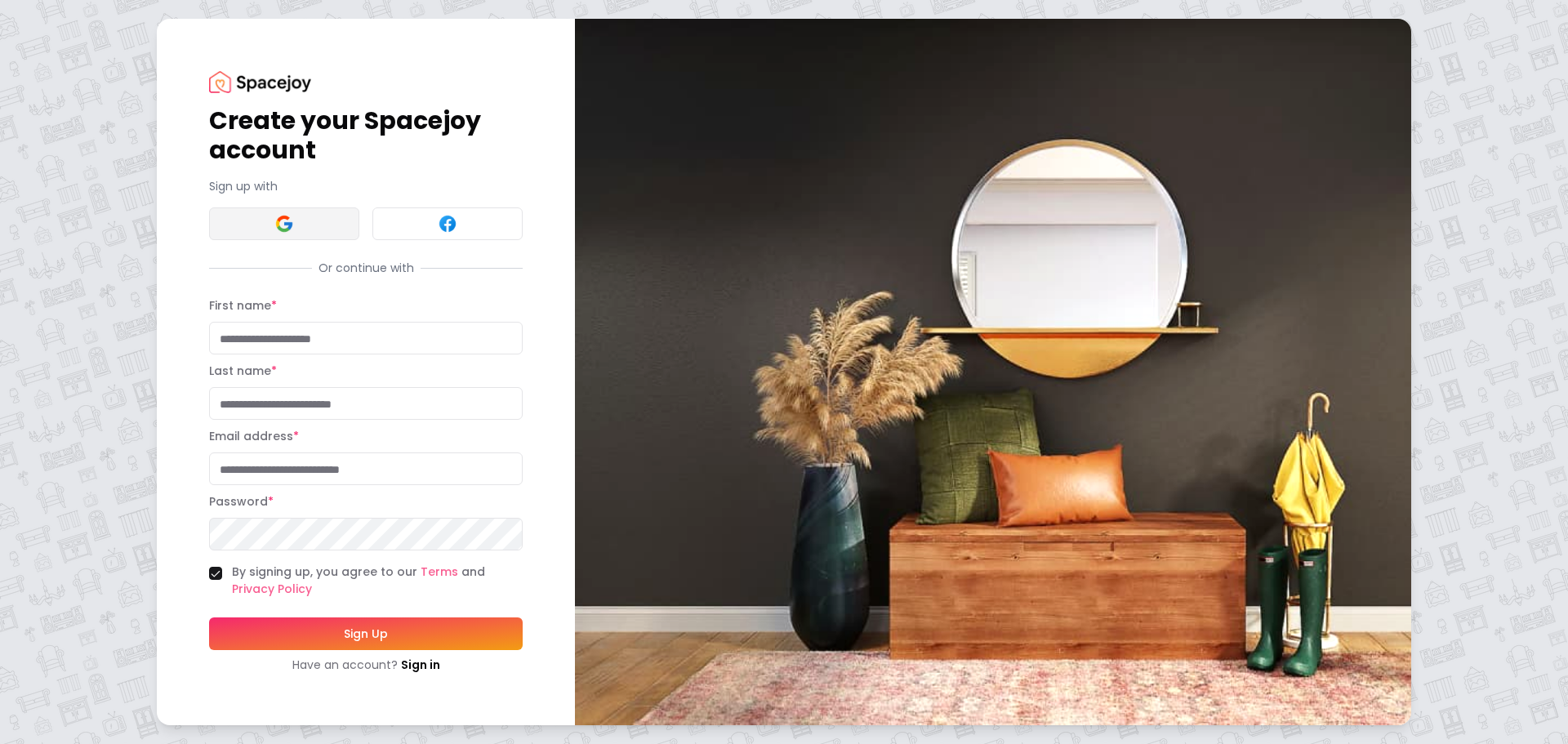
click at [300, 228] on button at bounding box center [284, 224] width 150 height 33
